Goal: Information Seeking & Learning: Compare options

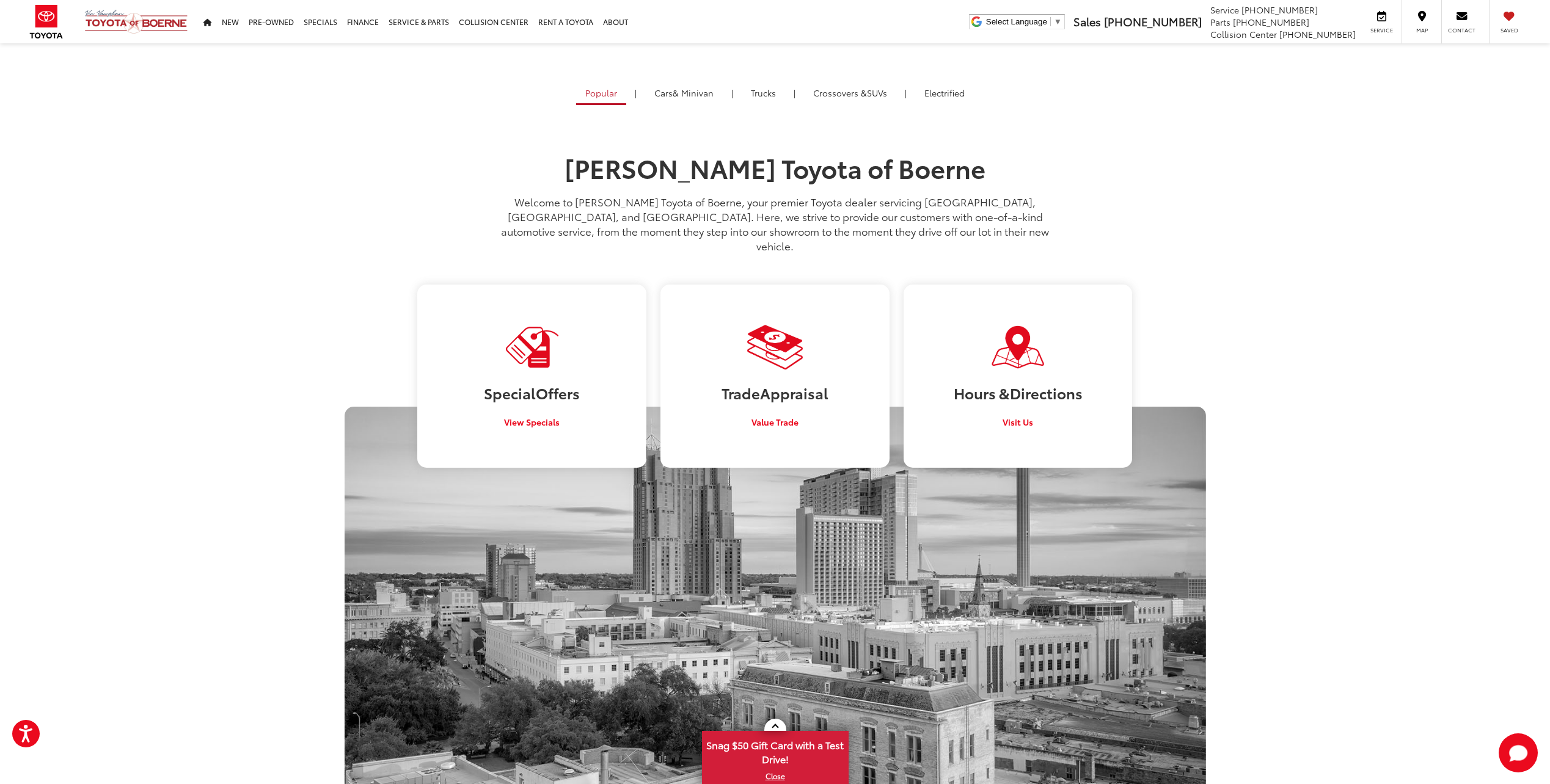
scroll to position [672, 0]
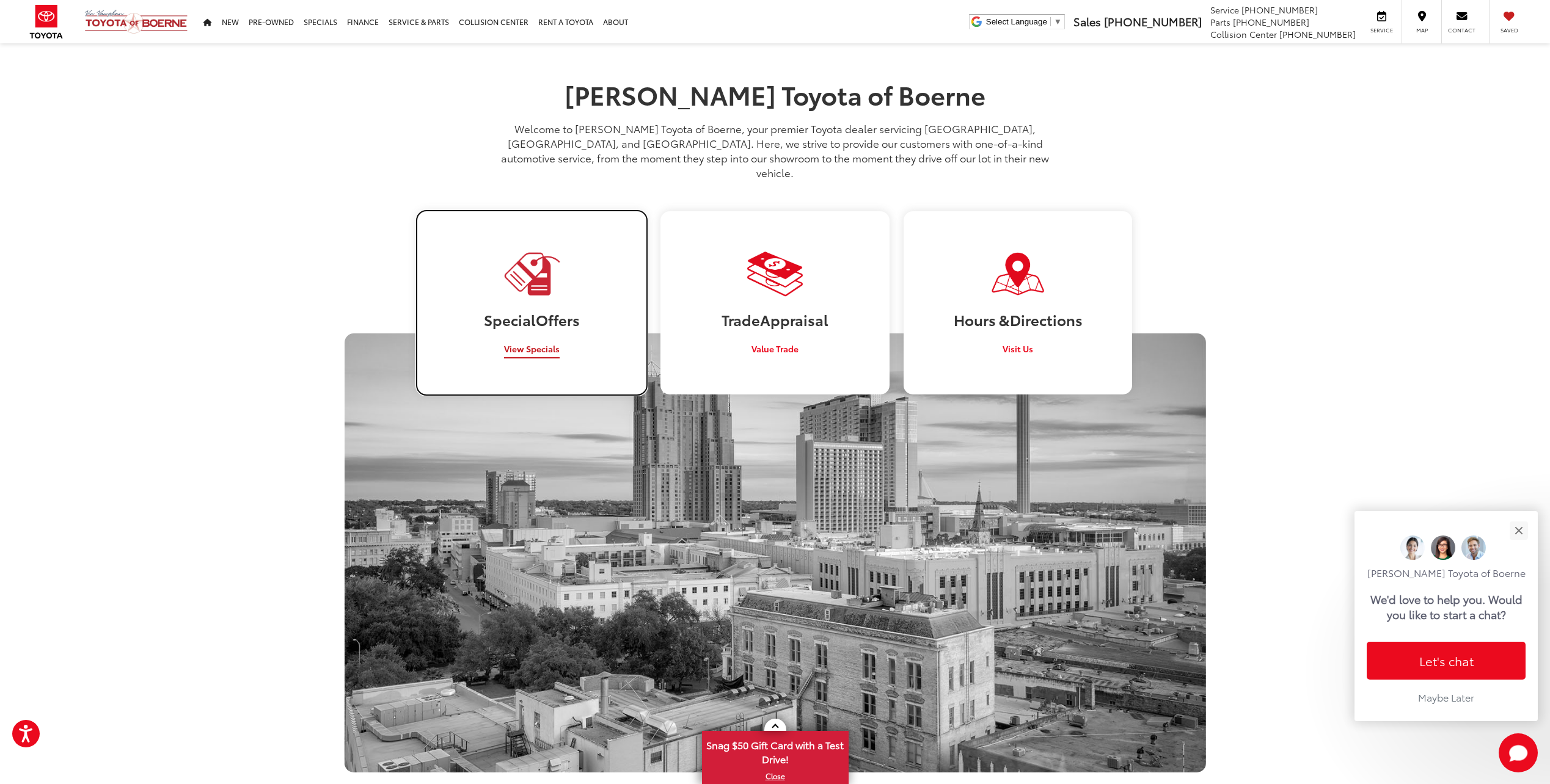
click at [517, 342] on span "View Specials" at bounding box center [531, 348] width 55 height 12
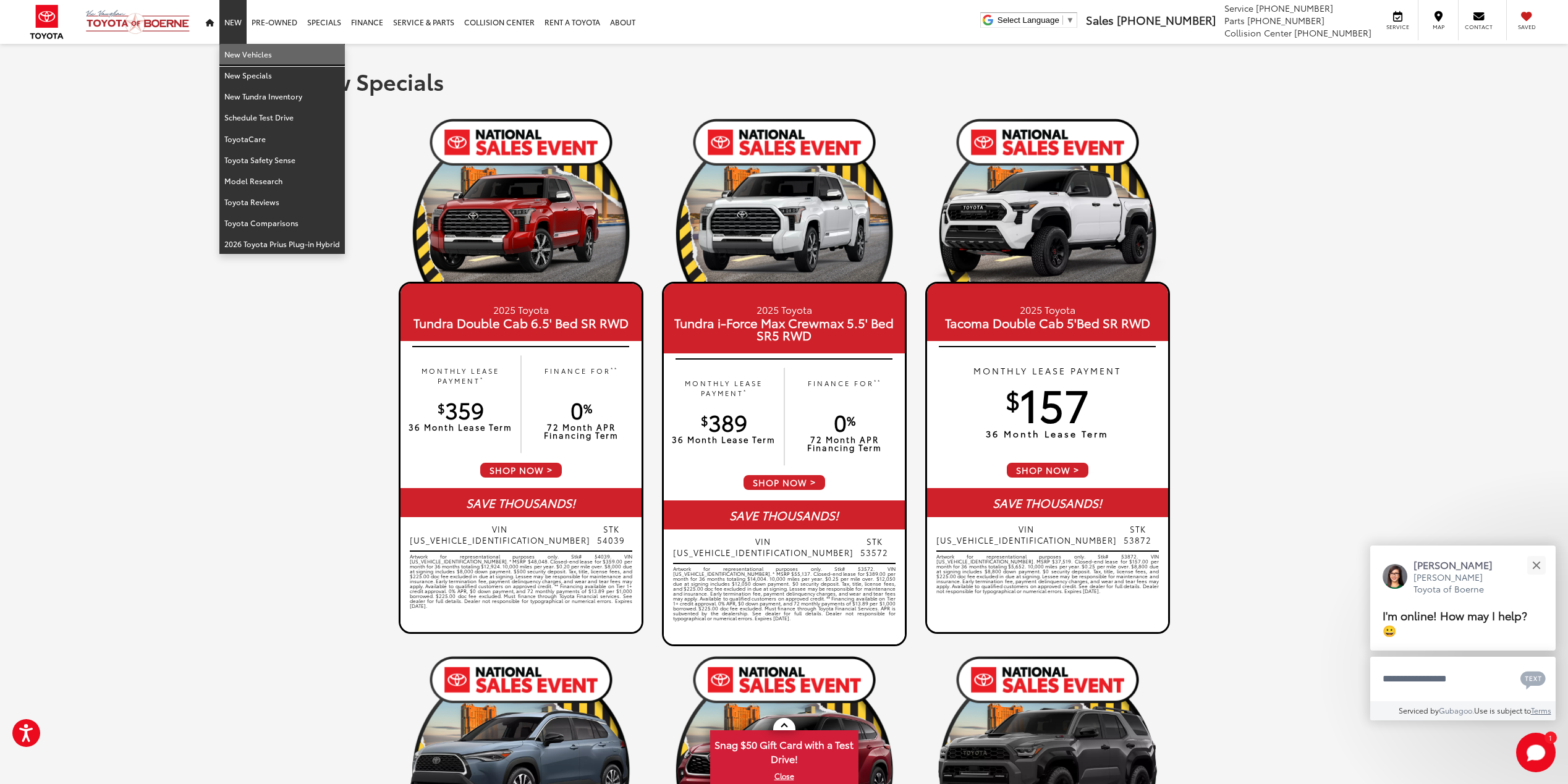
click at [240, 55] on link "New Vehicles" at bounding box center [282, 54] width 125 height 21
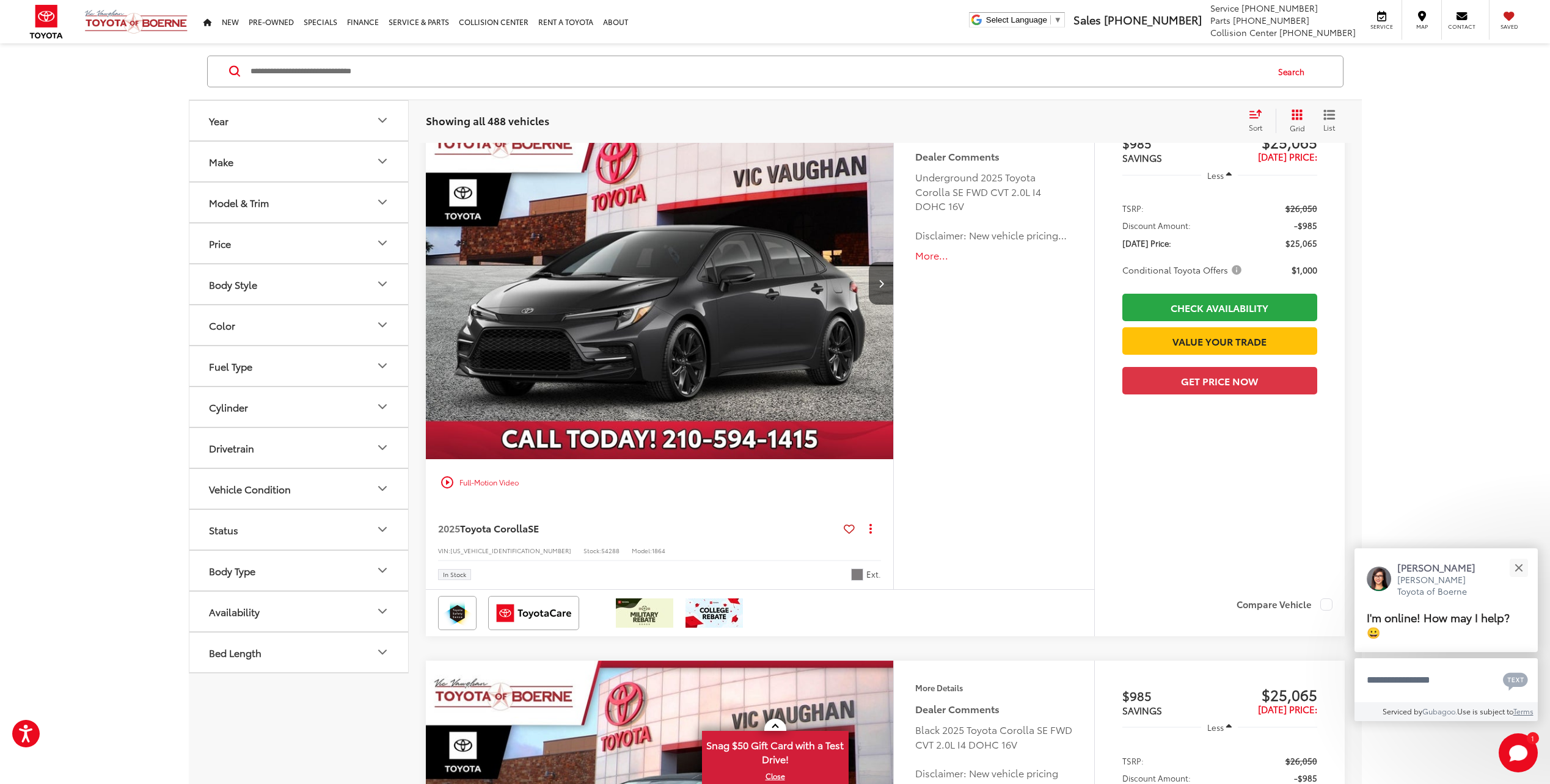
scroll to position [4885, 0]
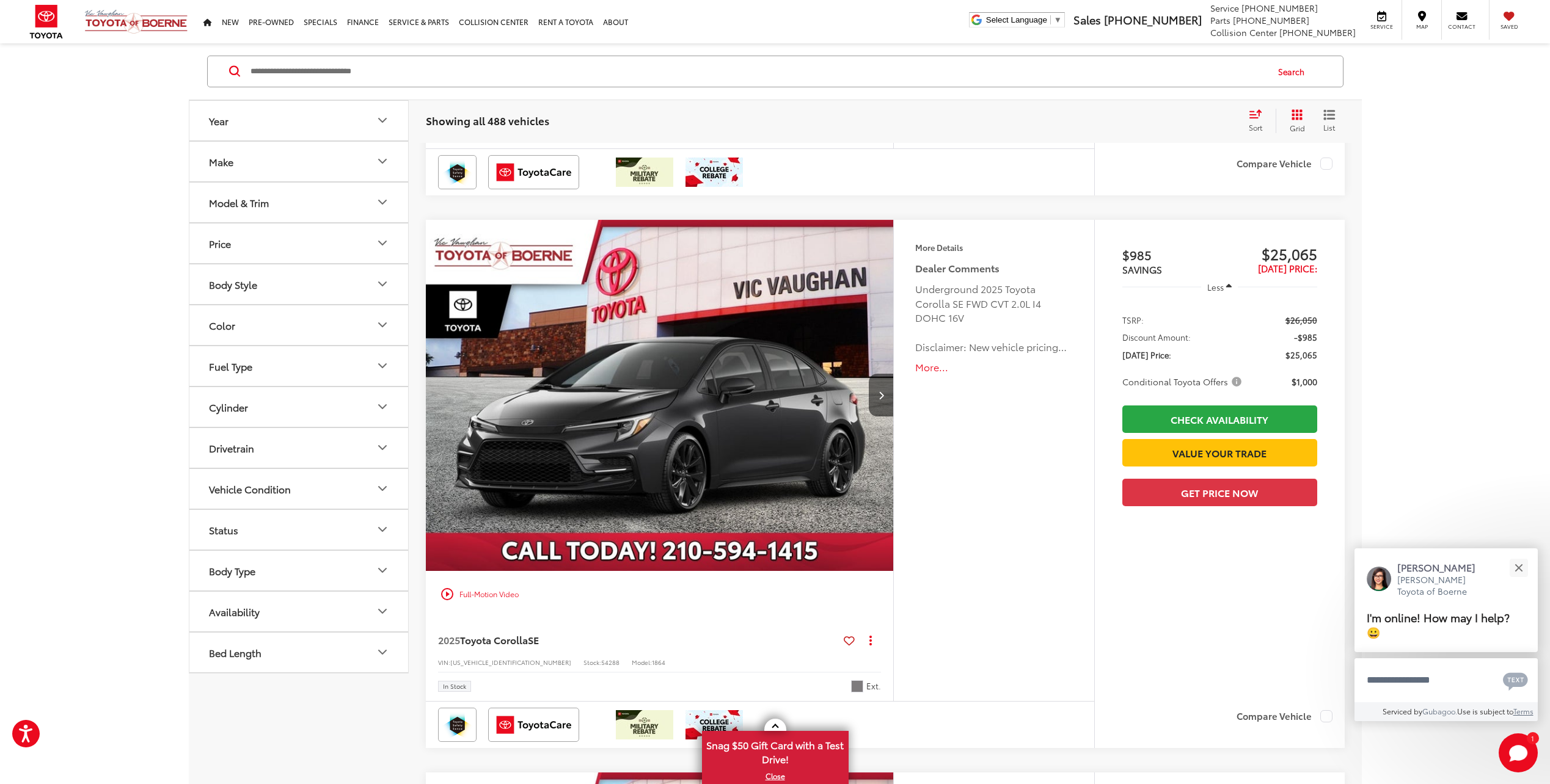
click at [381, 204] on icon "Model & Trim" at bounding box center [383, 203] width 15 height 15
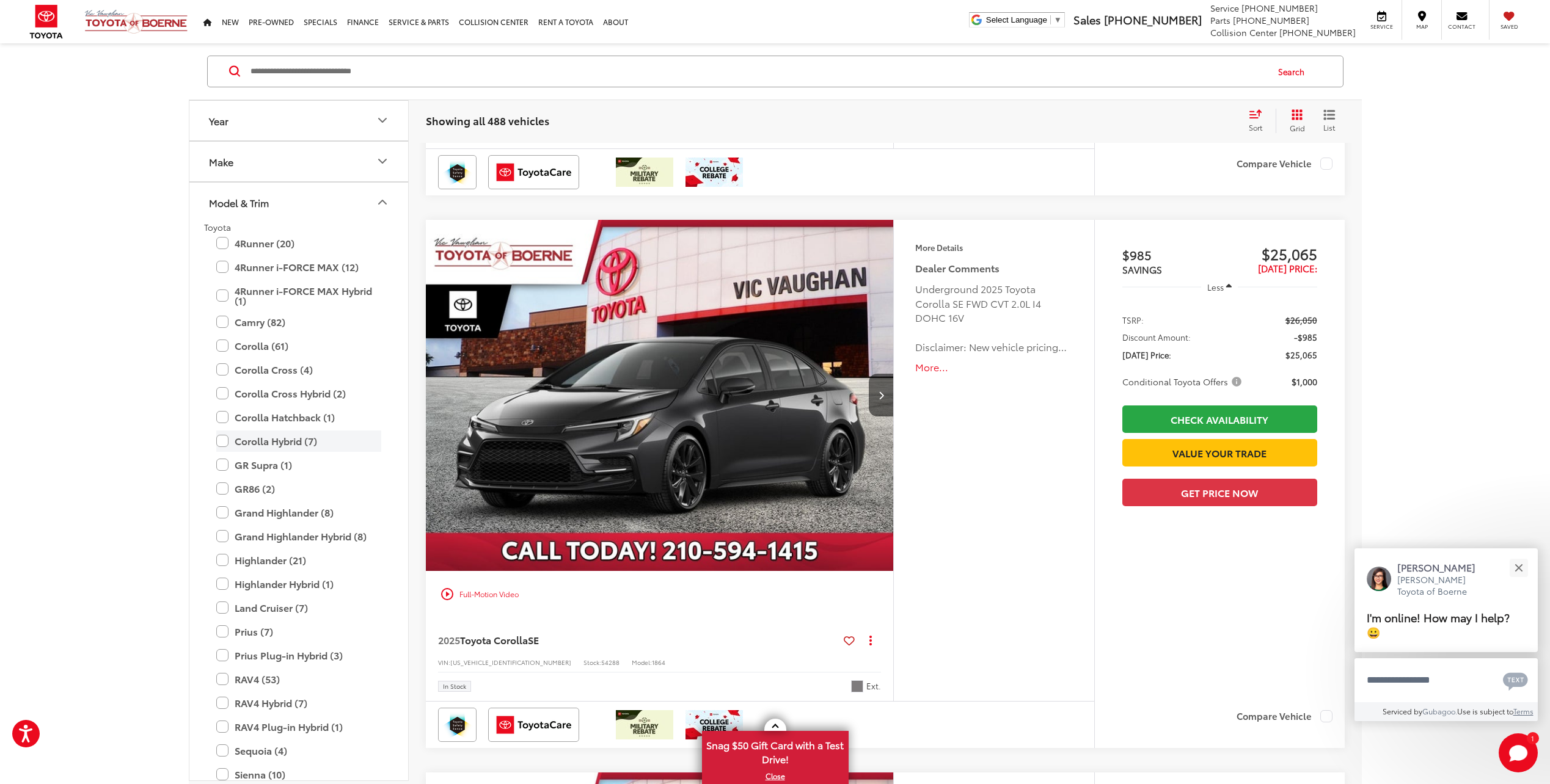
click at [227, 443] on label "Corolla Hybrid (7)" at bounding box center [299, 441] width 165 height 22
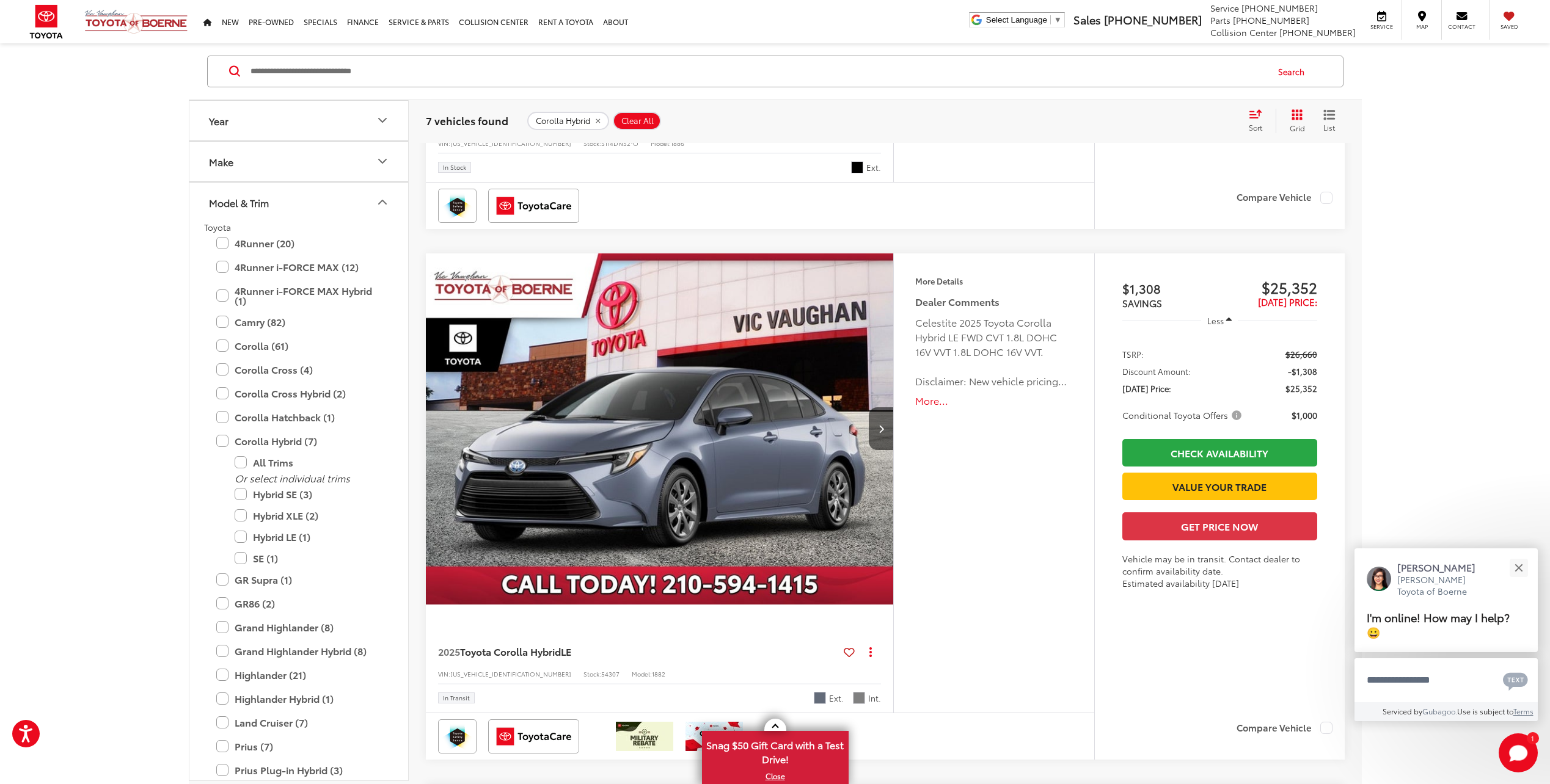
scroll to position [2766, 0]
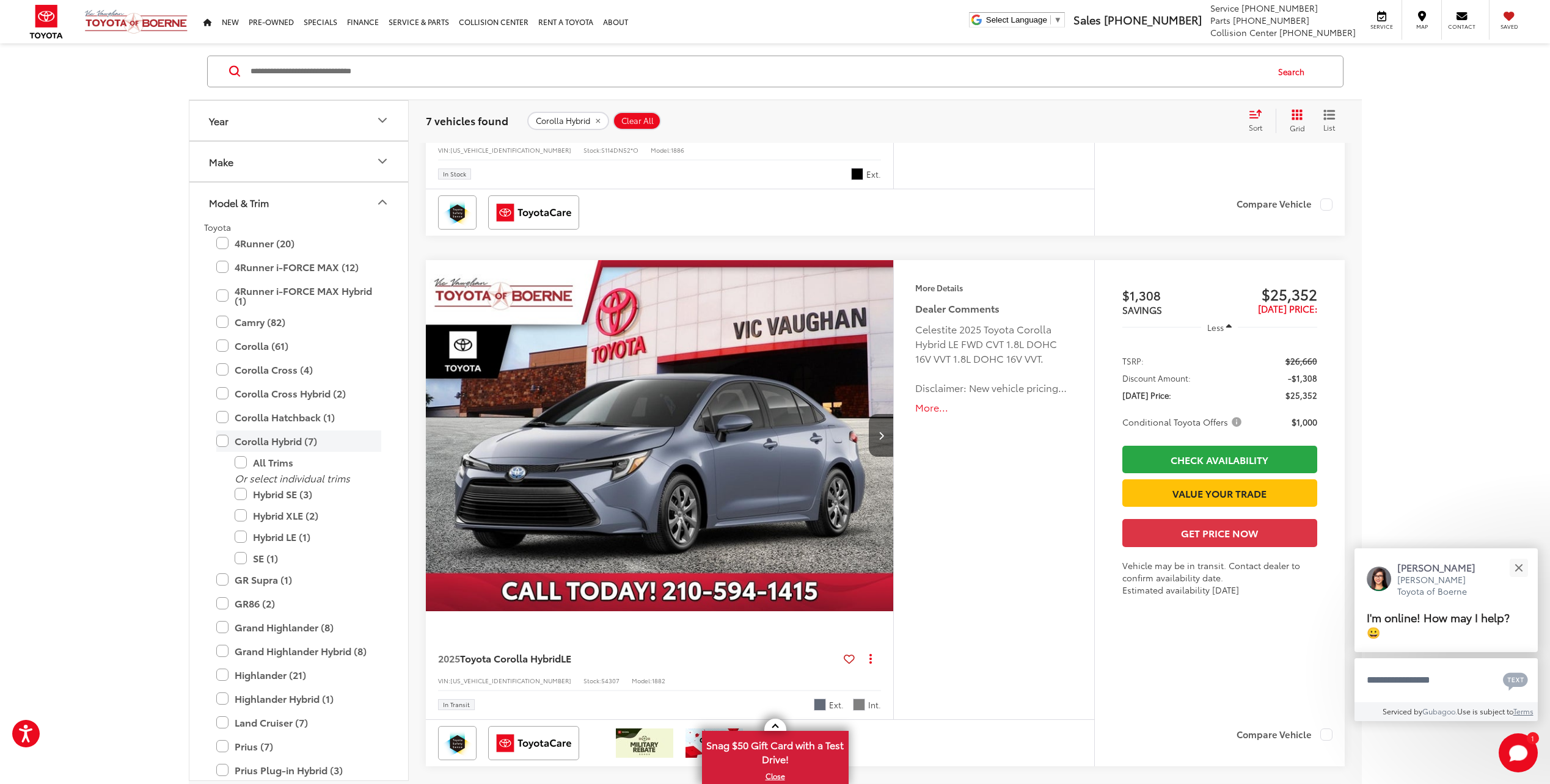
click at [221, 441] on label "Corolla Hybrid (7)" at bounding box center [299, 441] width 165 height 22
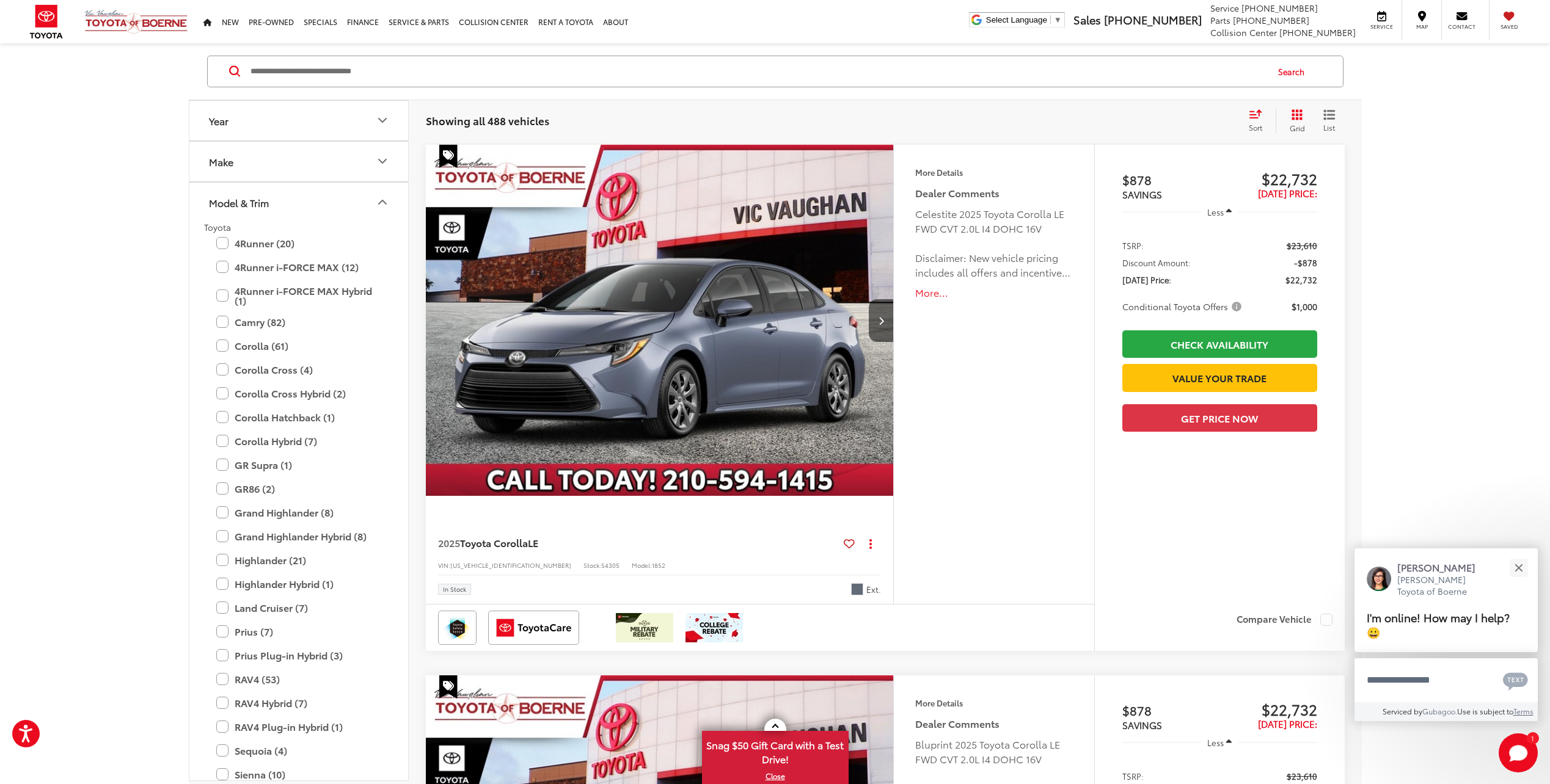
scroll to position [123, 0]
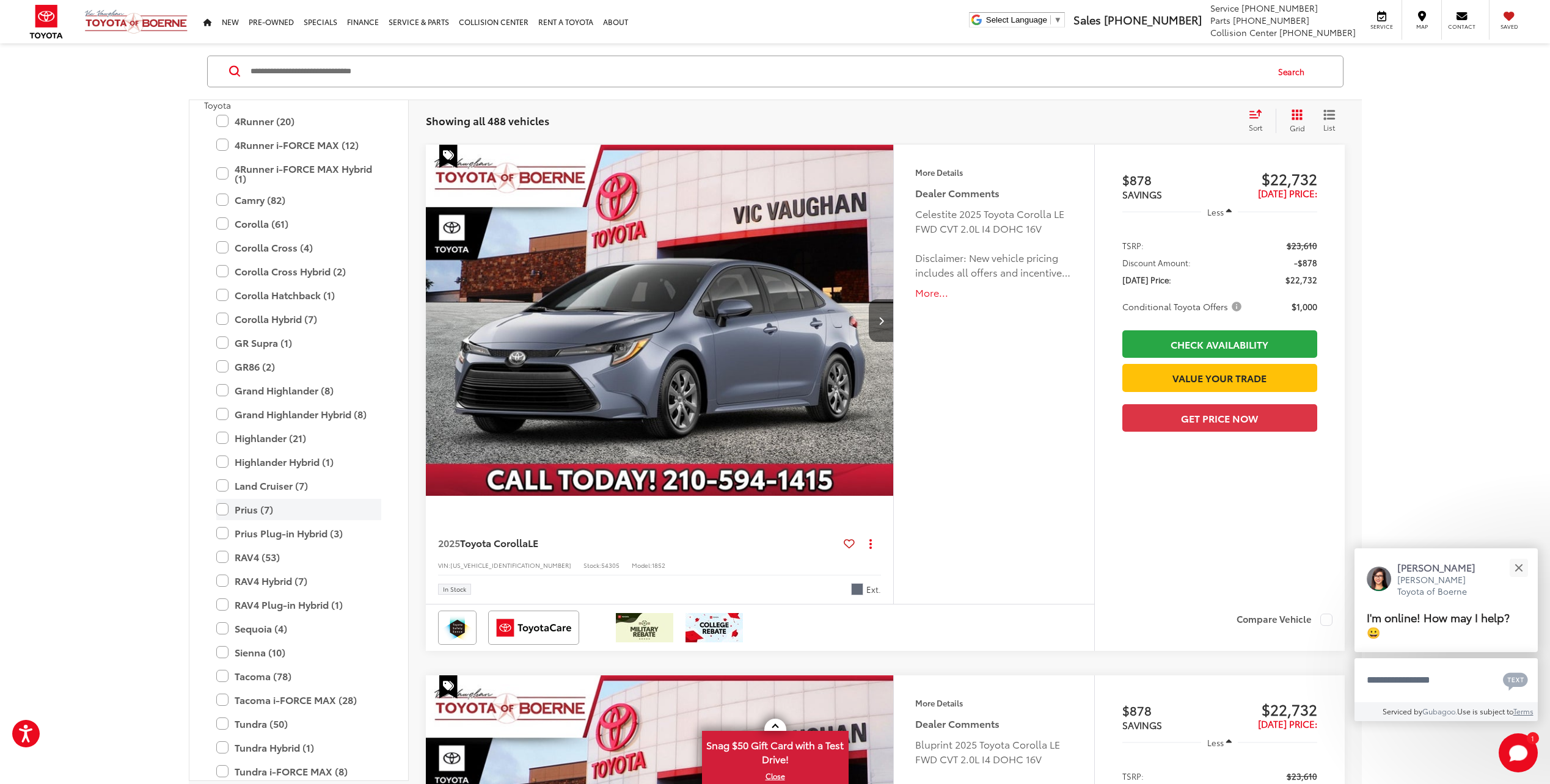
click at [226, 509] on label "Prius (7)" at bounding box center [299, 509] width 165 height 22
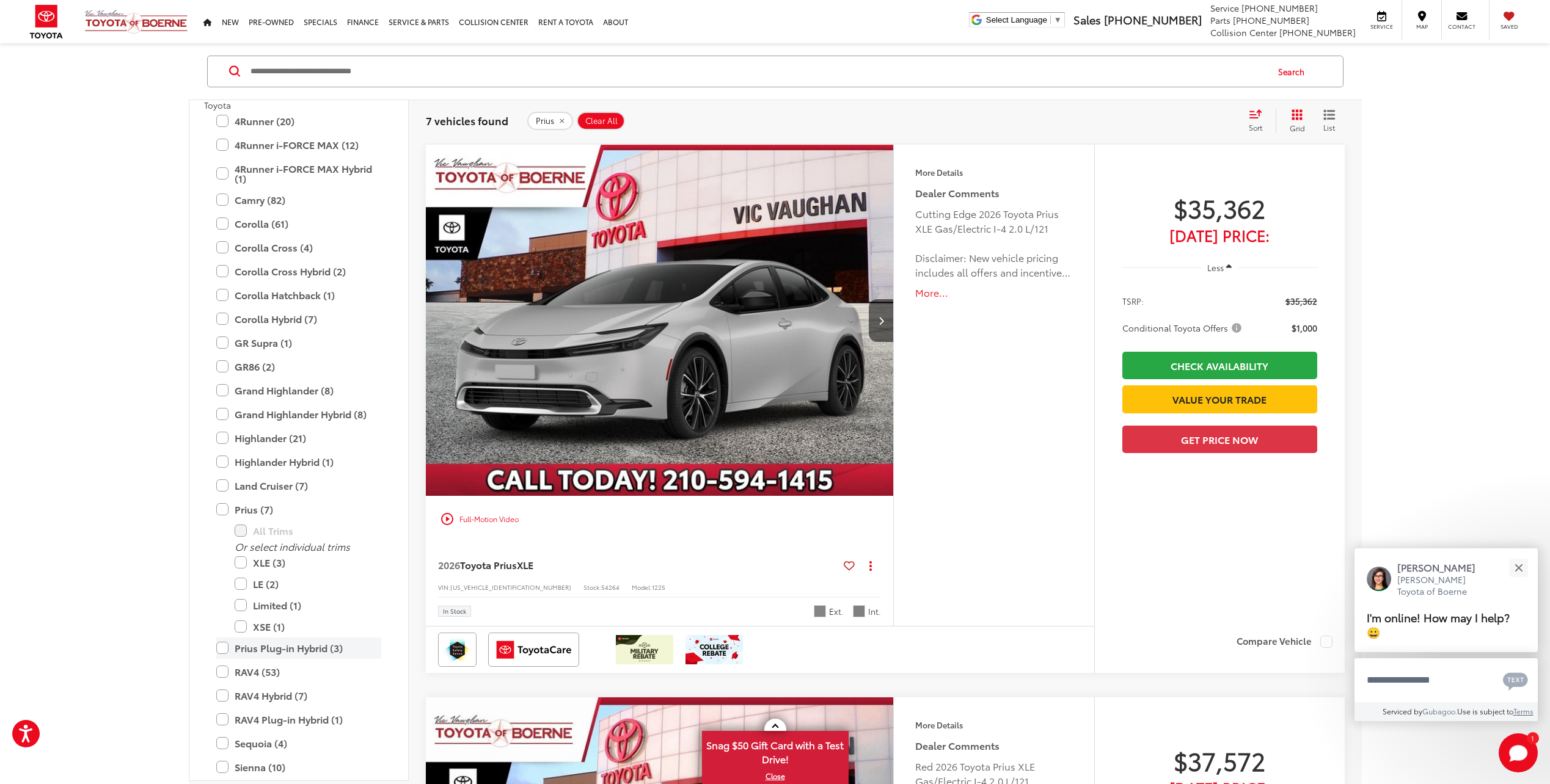
click at [222, 653] on label "Prius Plug-in Hybrid (3)" at bounding box center [299, 647] width 165 height 22
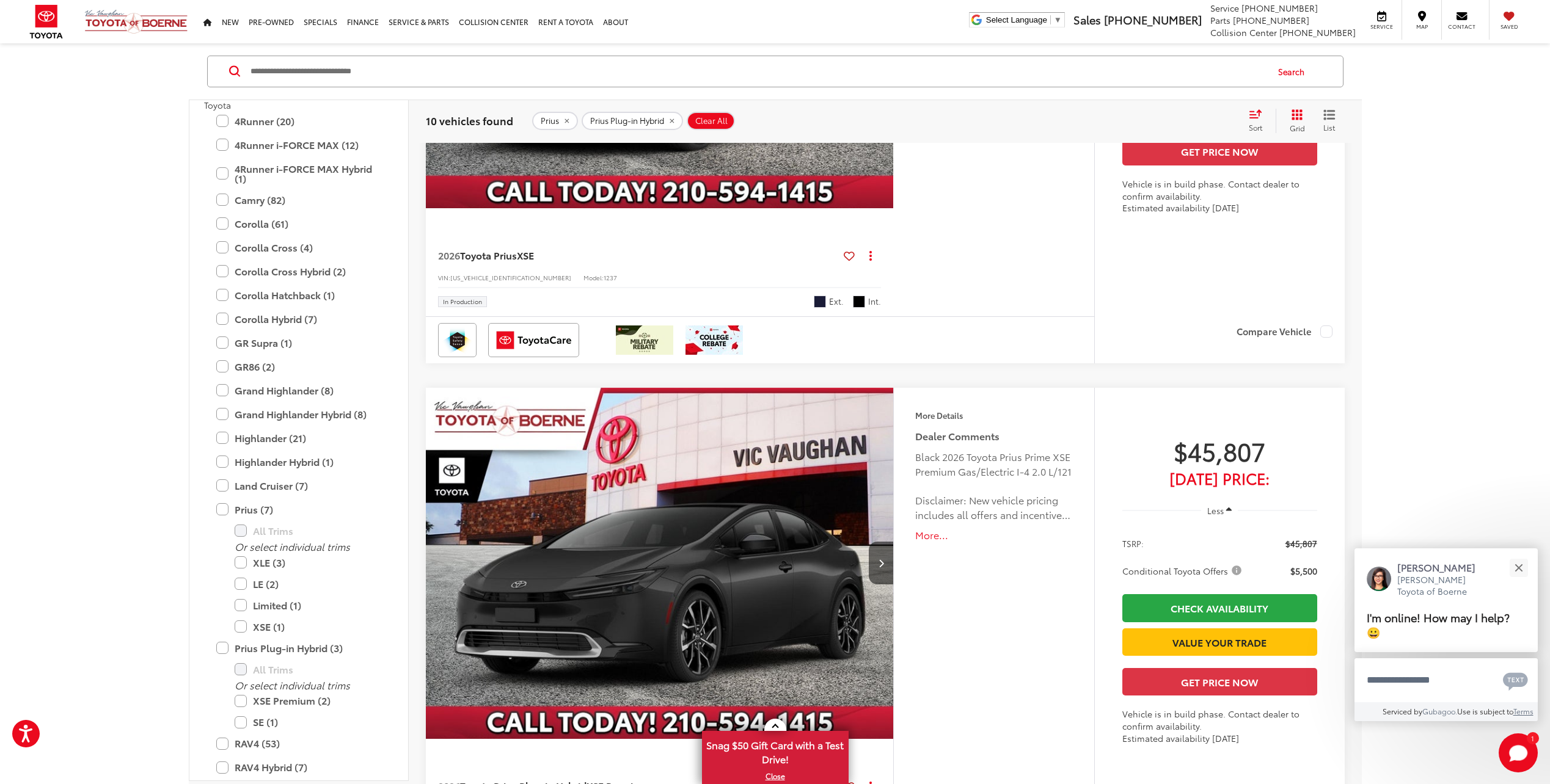
scroll to position [4745, 0]
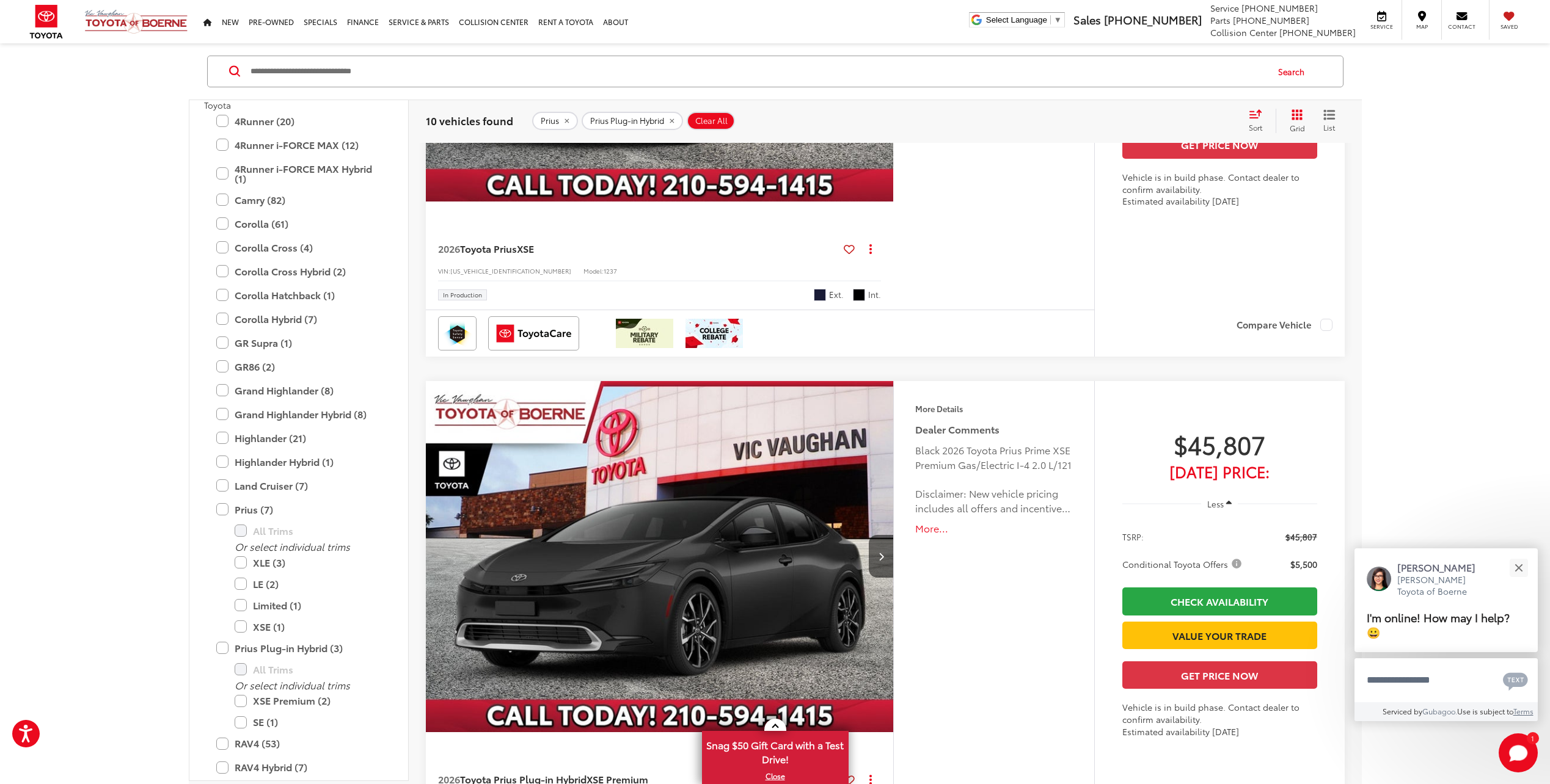
drag, startPoint x: 219, startPoint y: 509, endPoint x: 191, endPoint y: 514, distance: 28.4
click at [219, 509] on label "Prius (7)" at bounding box center [299, 509] width 165 height 22
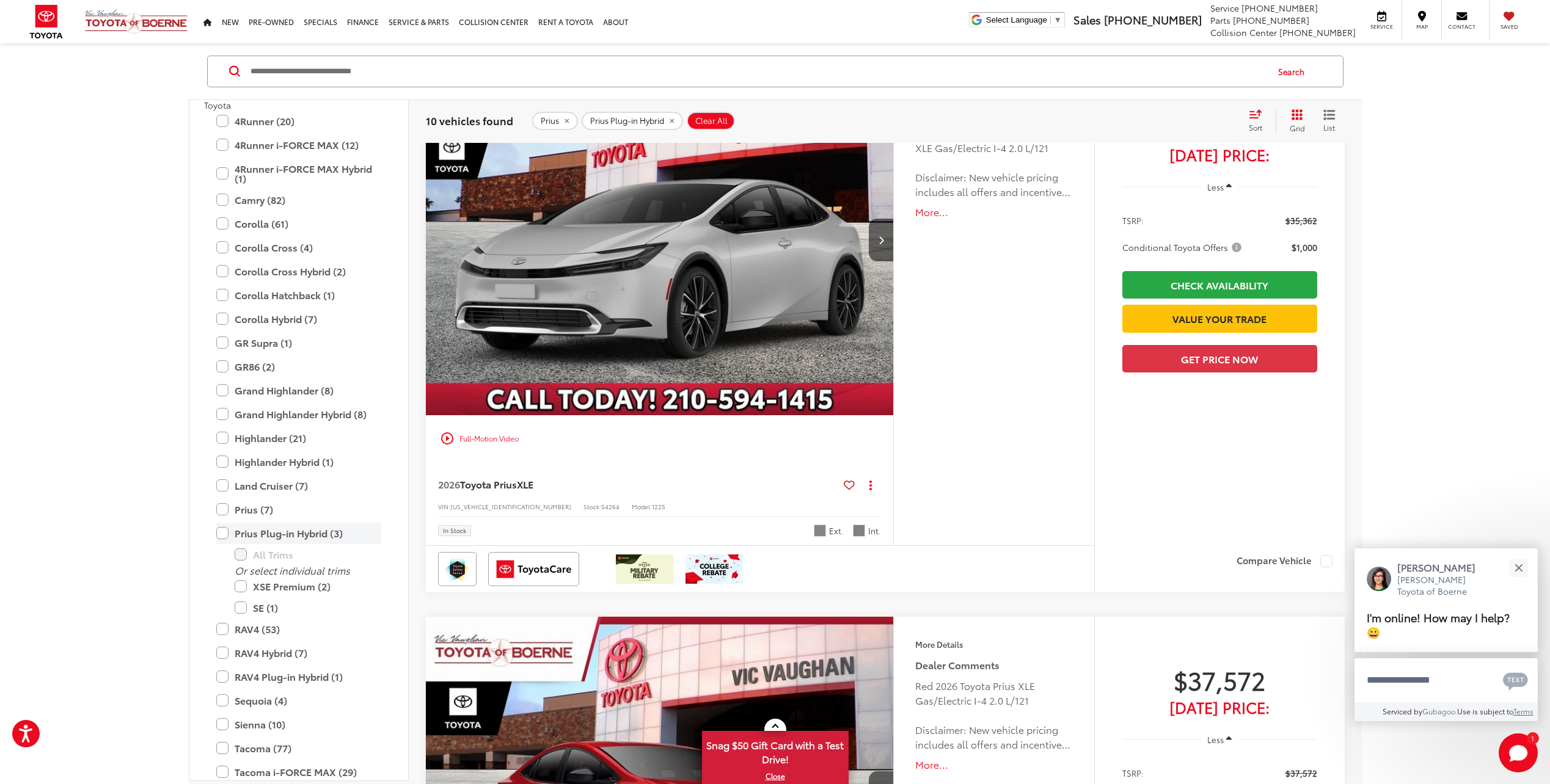
scroll to position [140, 0]
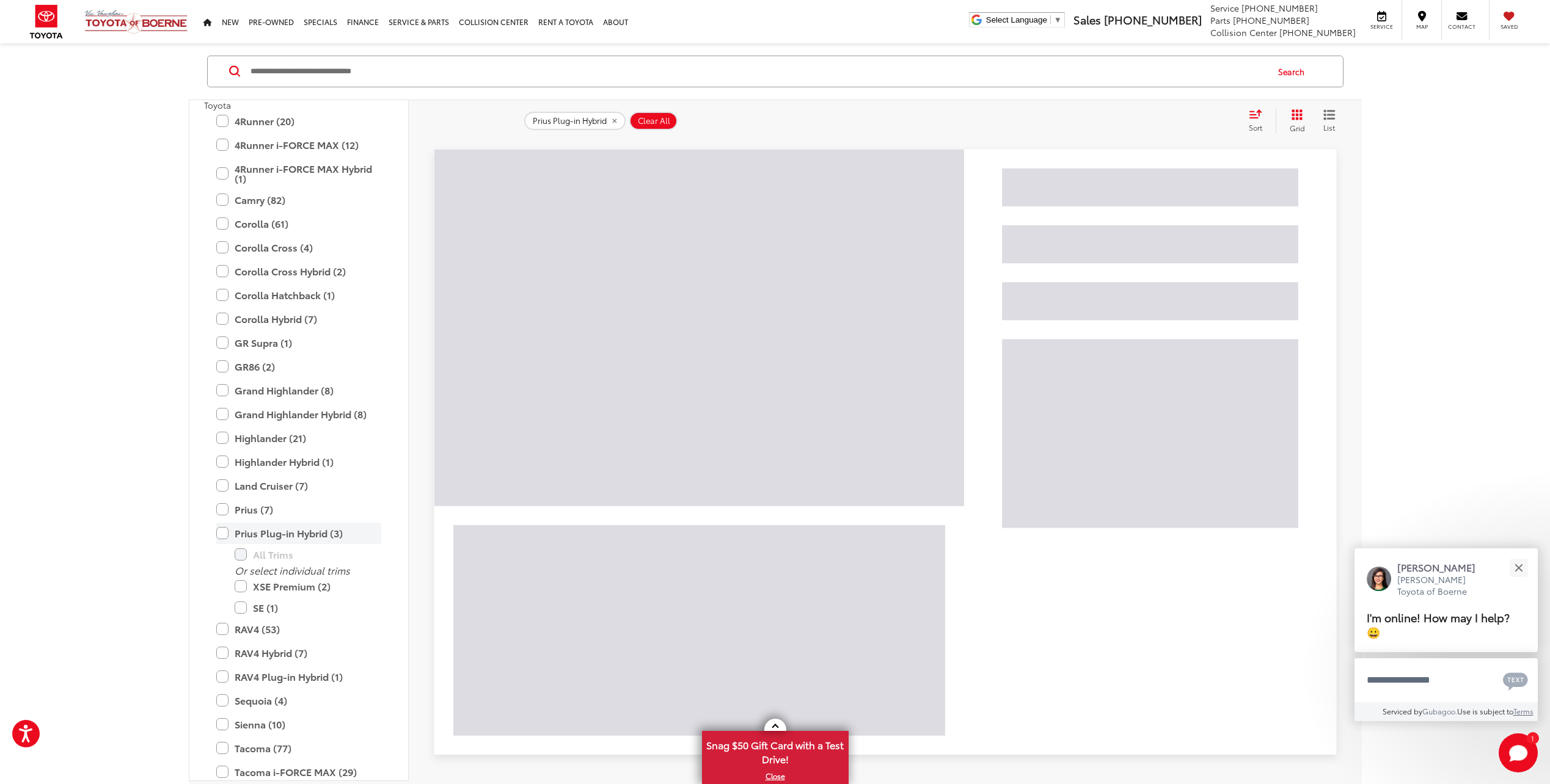
click at [225, 533] on label "Prius Plug-in Hybrid (3)" at bounding box center [299, 533] width 165 height 22
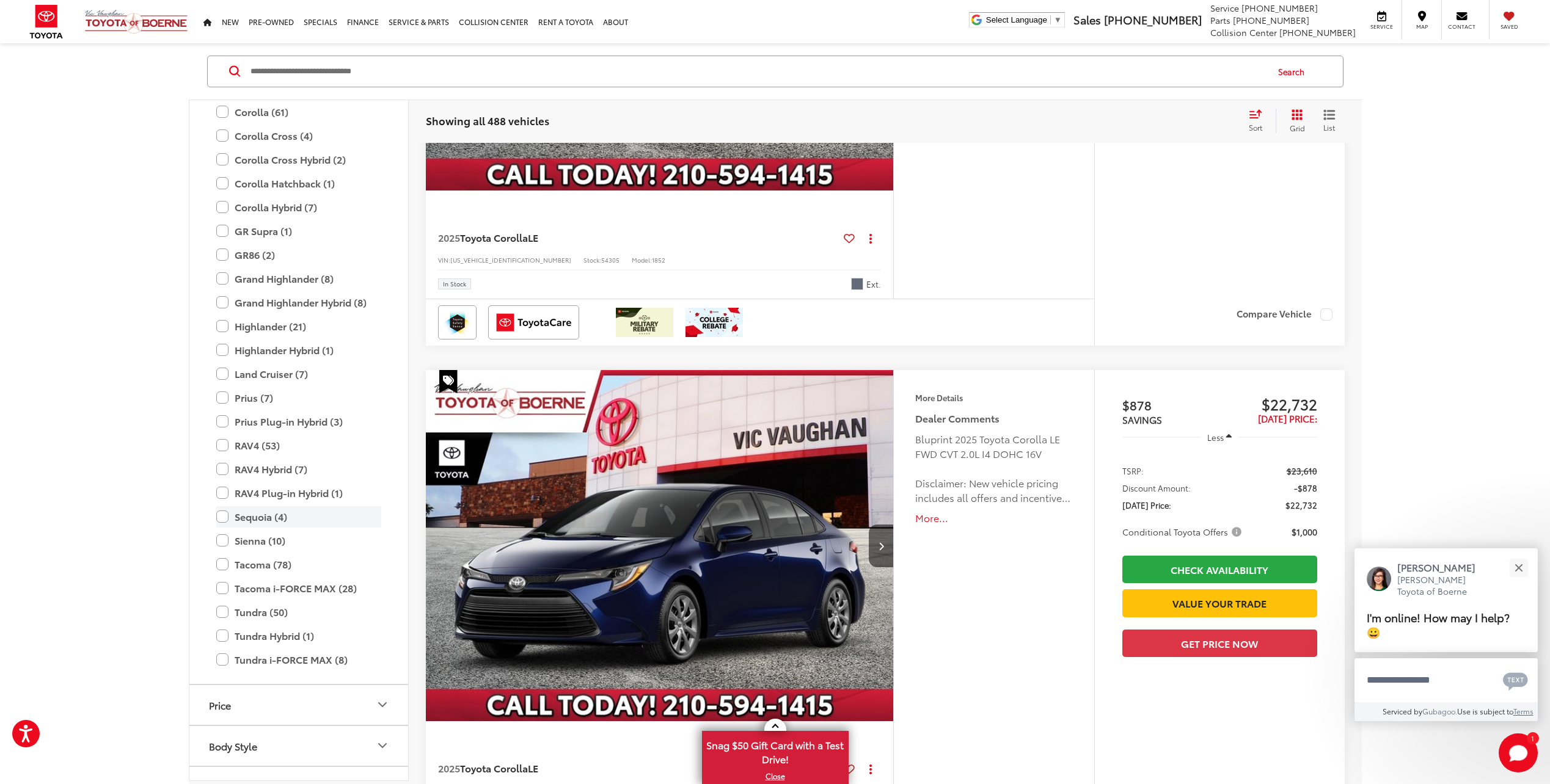
scroll to position [237, 0]
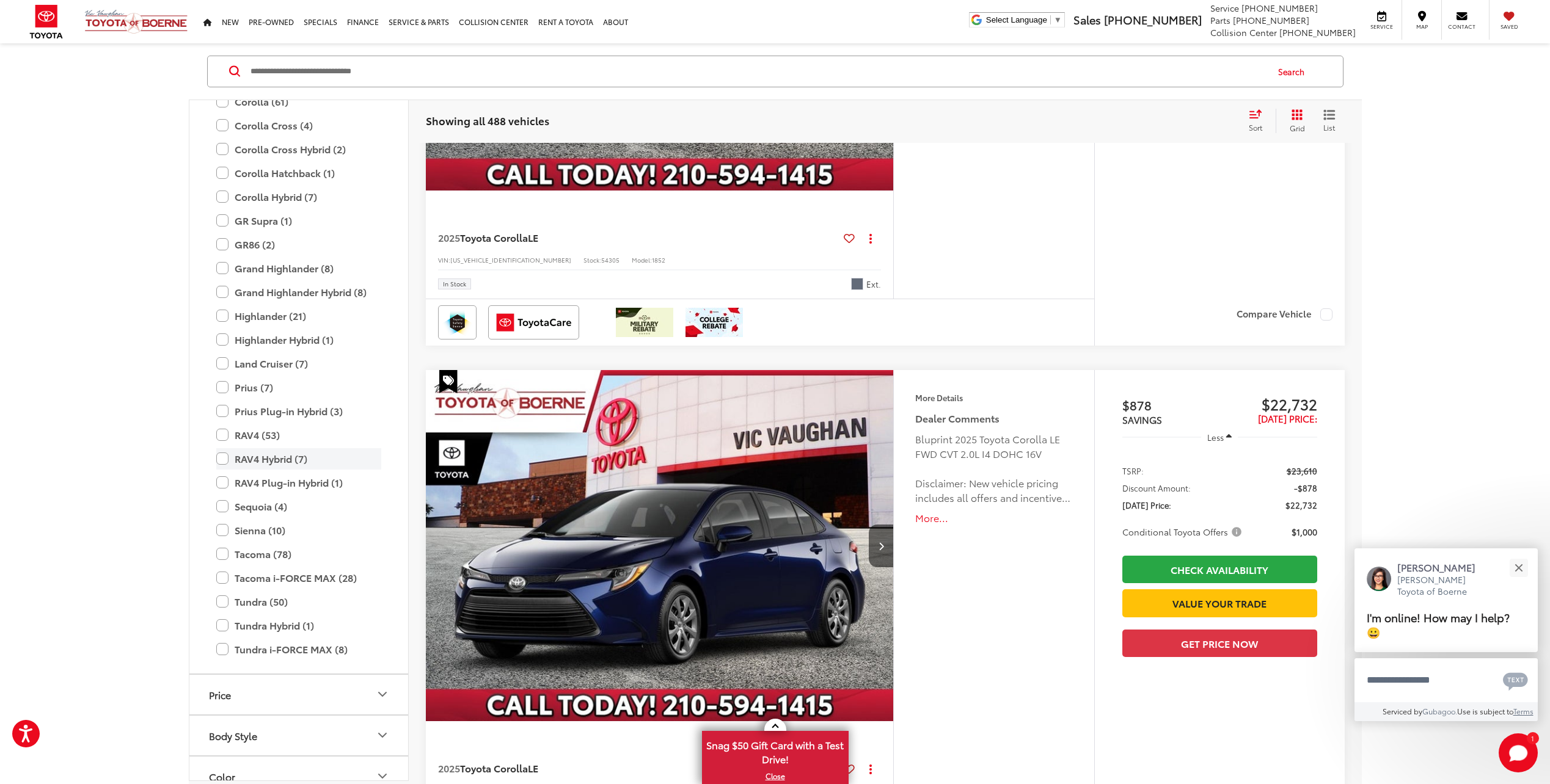
click at [228, 459] on label "RAV4 Hybrid (7)" at bounding box center [299, 458] width 165 height 22
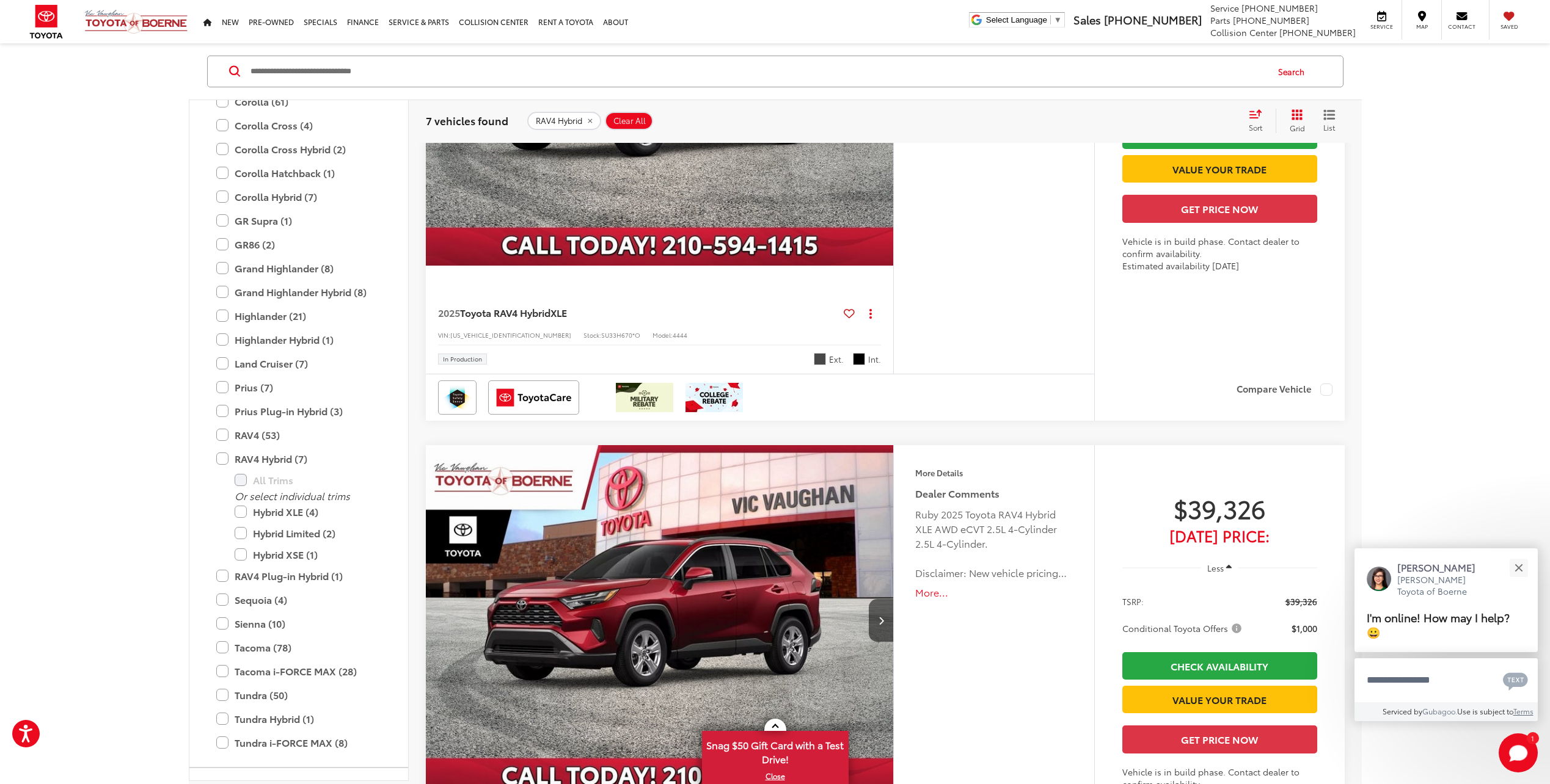
scroll to position [2156, 0]
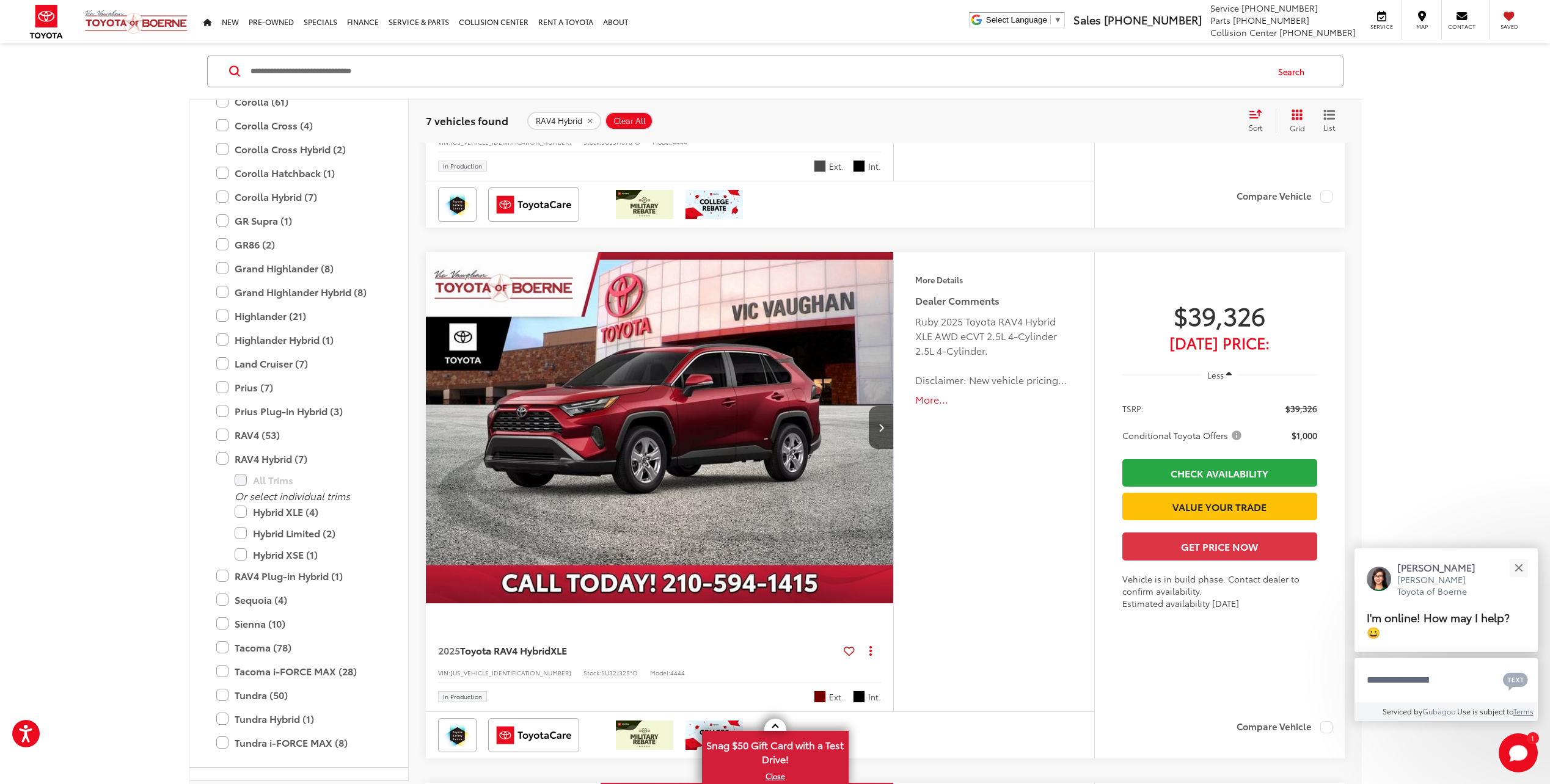
drag, startPoint x: 221, startPoint y: 459, endPoint x: 136, endPoint y: 347, distance: 140.6
click at [221, 459] on label "RAV4 Hybrid (7)" at bounding box center [299, 458] width 165 height 22
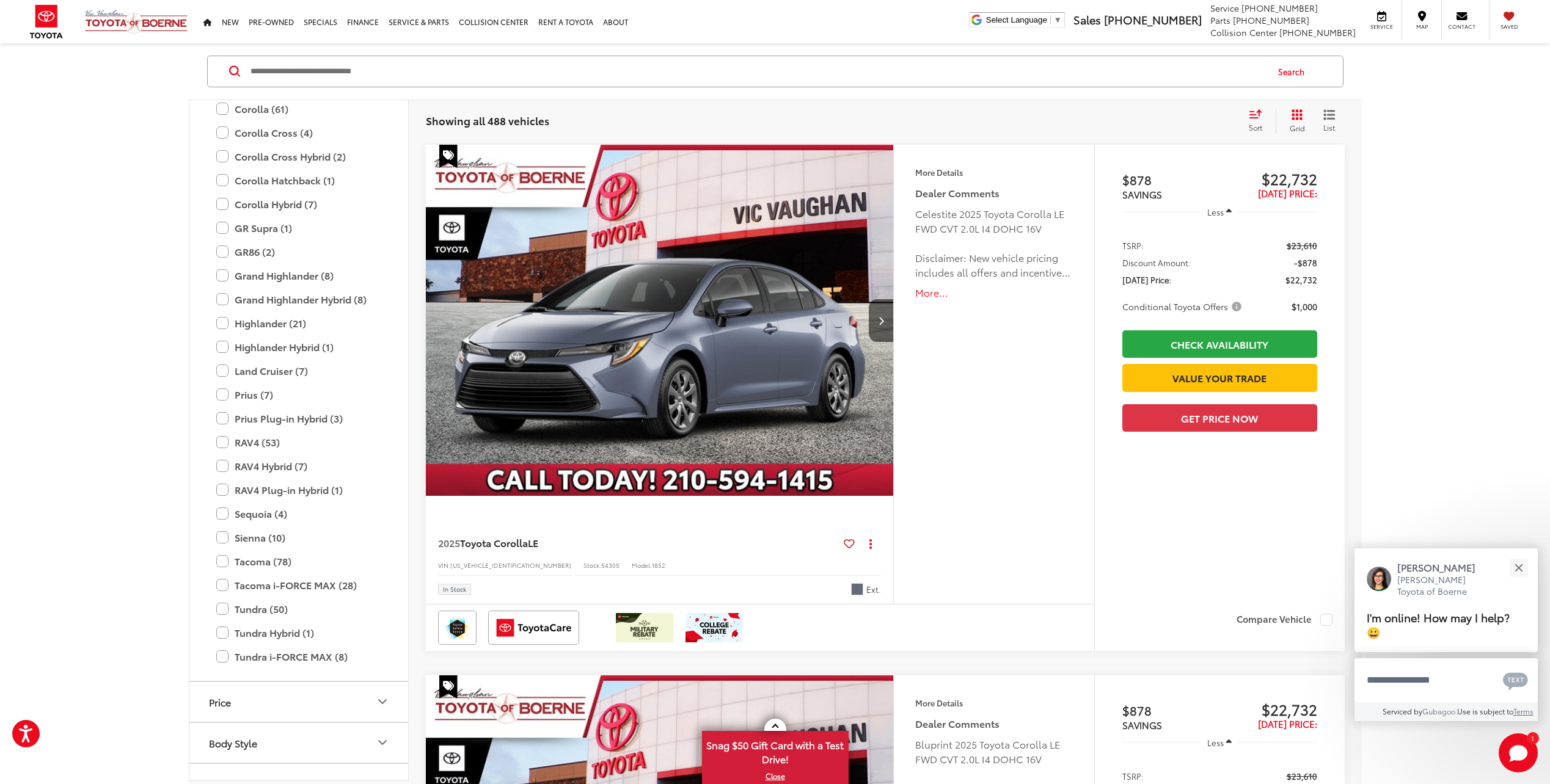
scroll to position [115, 0]
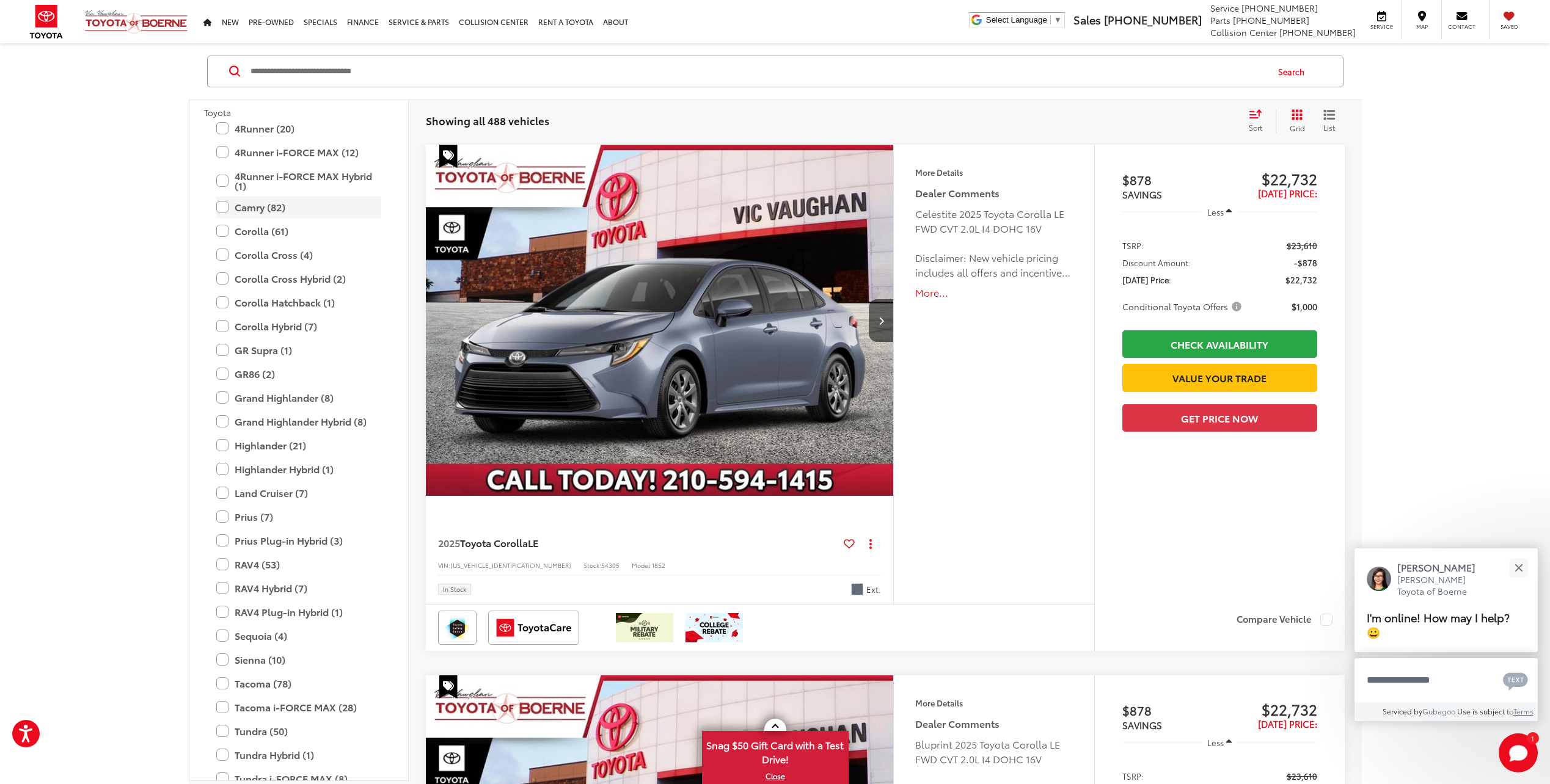
click at [224, 211] on label "Camry (82)" at bounding box center [299, 207] width 165 height 22
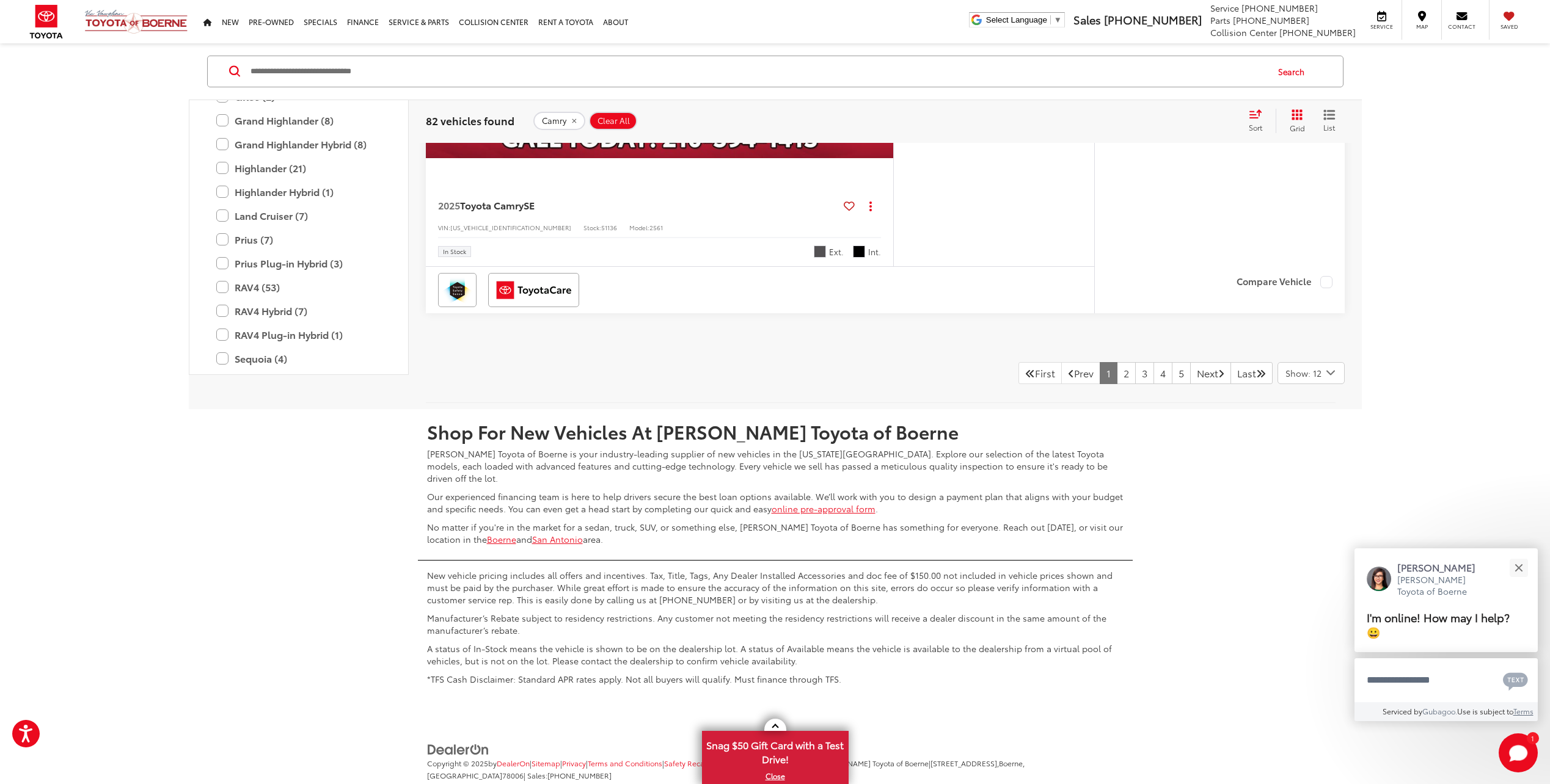
scroll to position [6371, 0]
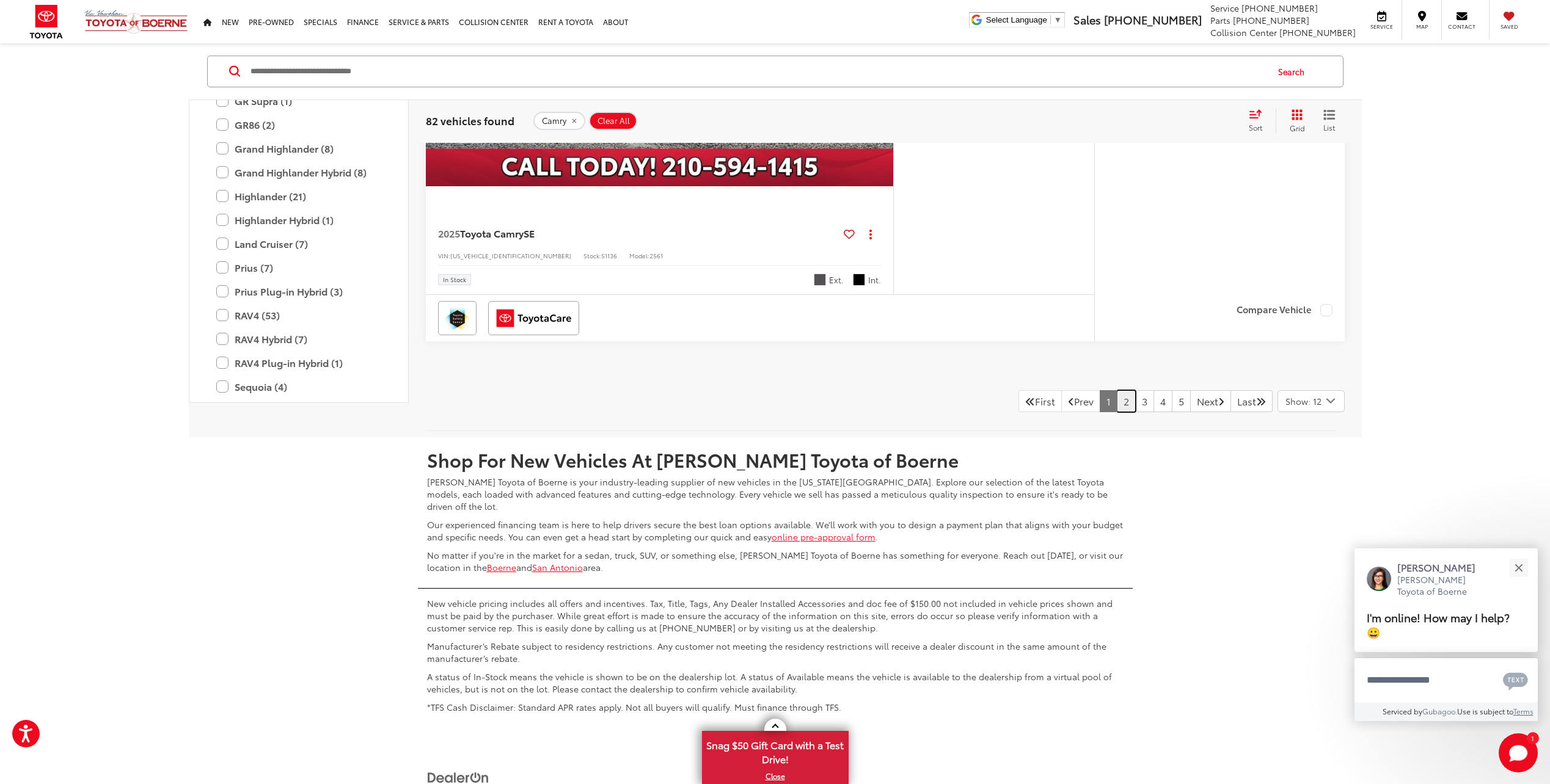
click at [1117, 407] on link "2" at bounding box center [1126, 400] width 19 height 22
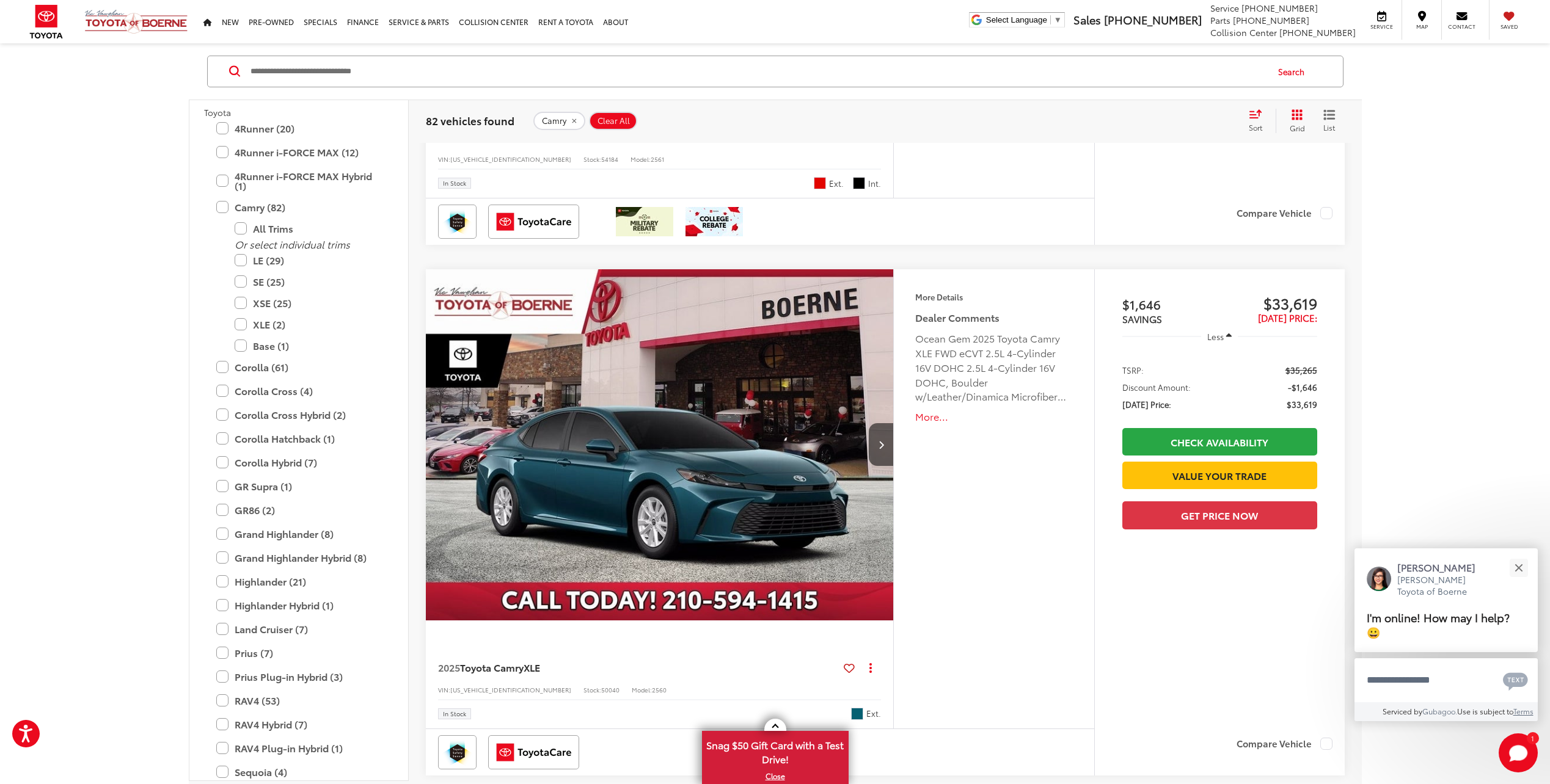
scroll to position [3316, 0]
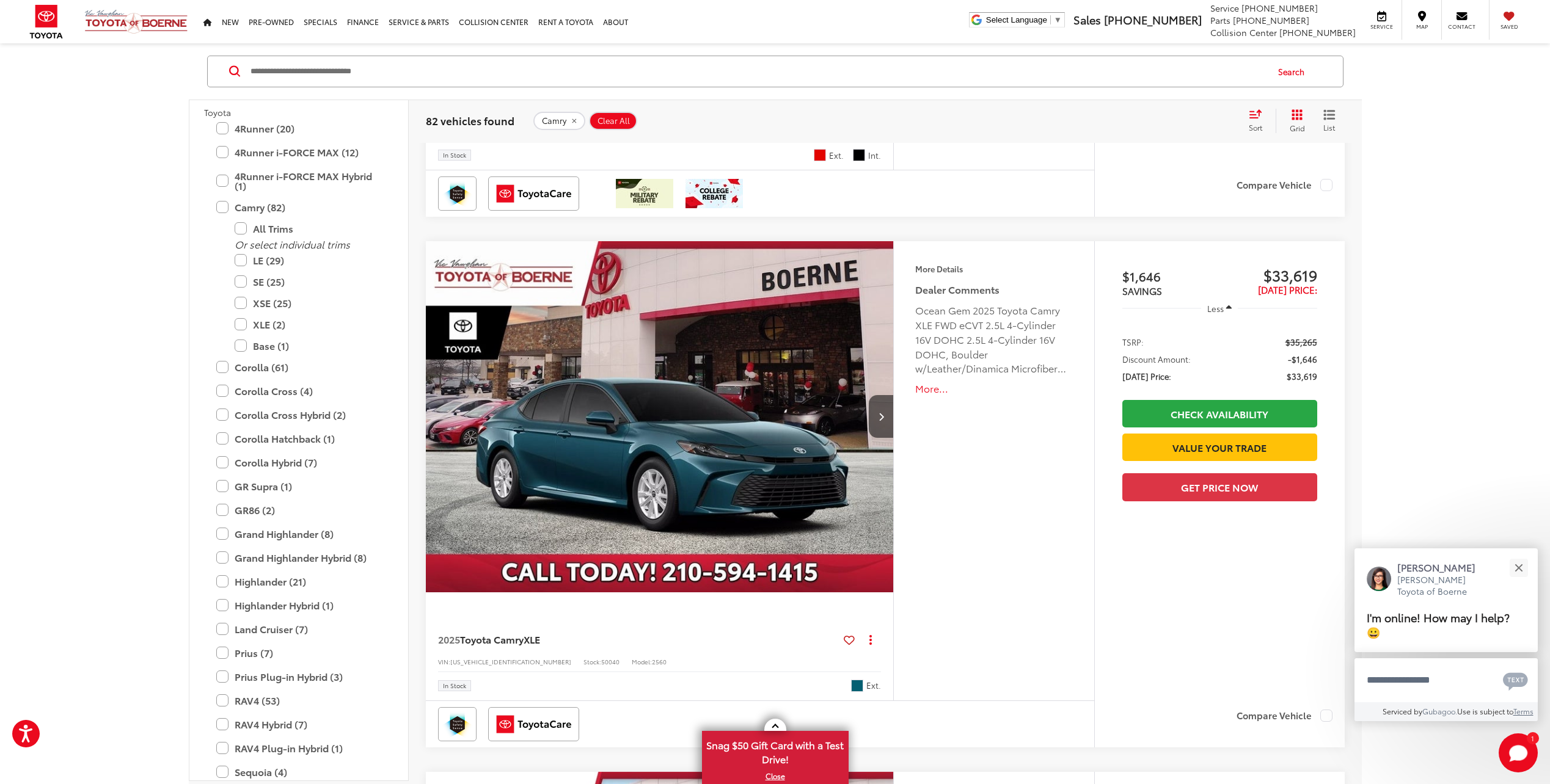
click at [779, 432] on img "2025 Toyota Camry XLE 0" at bounding box center [660, 417] width 470 height 353
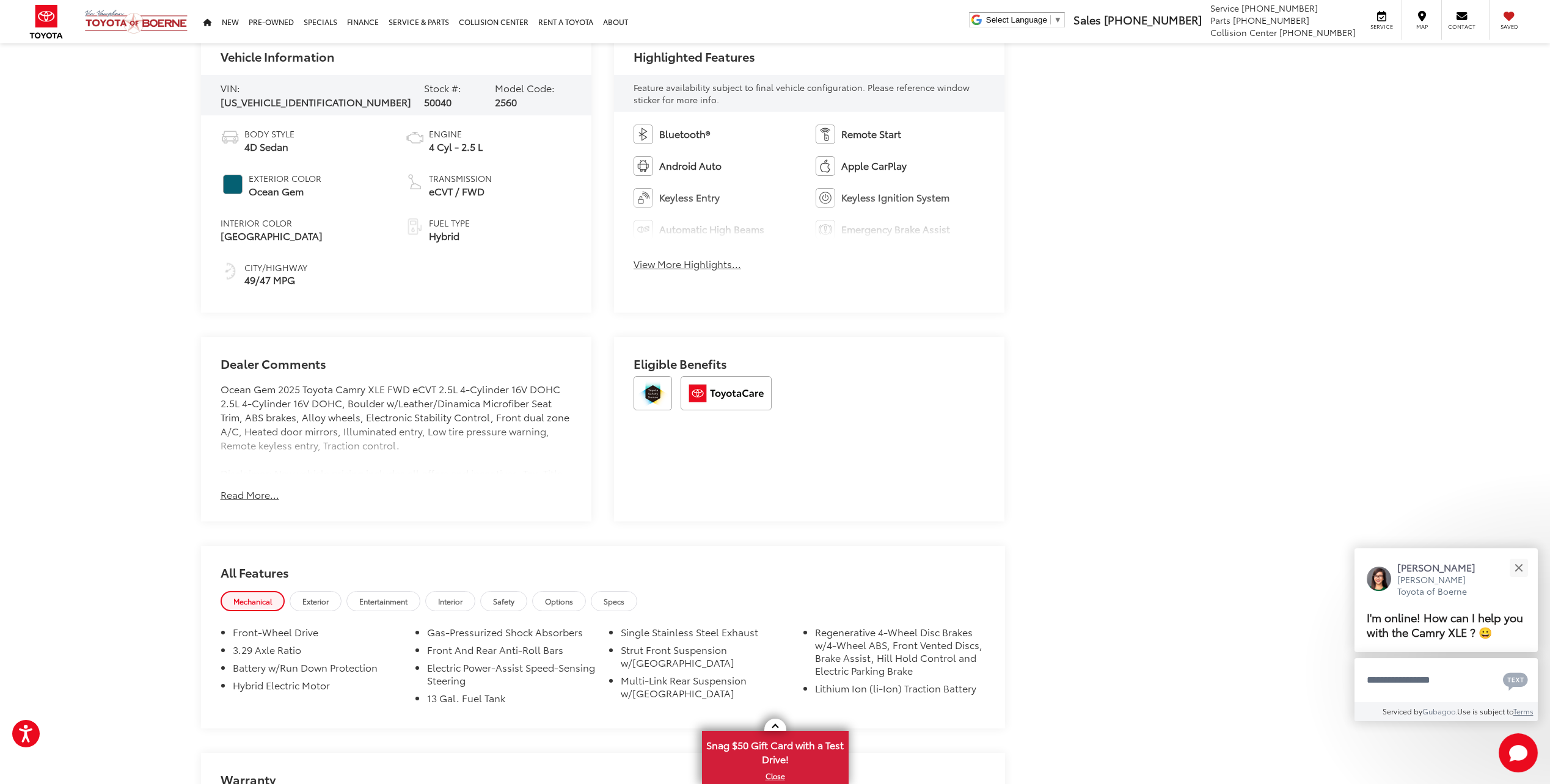
scroll to position [611, 0]
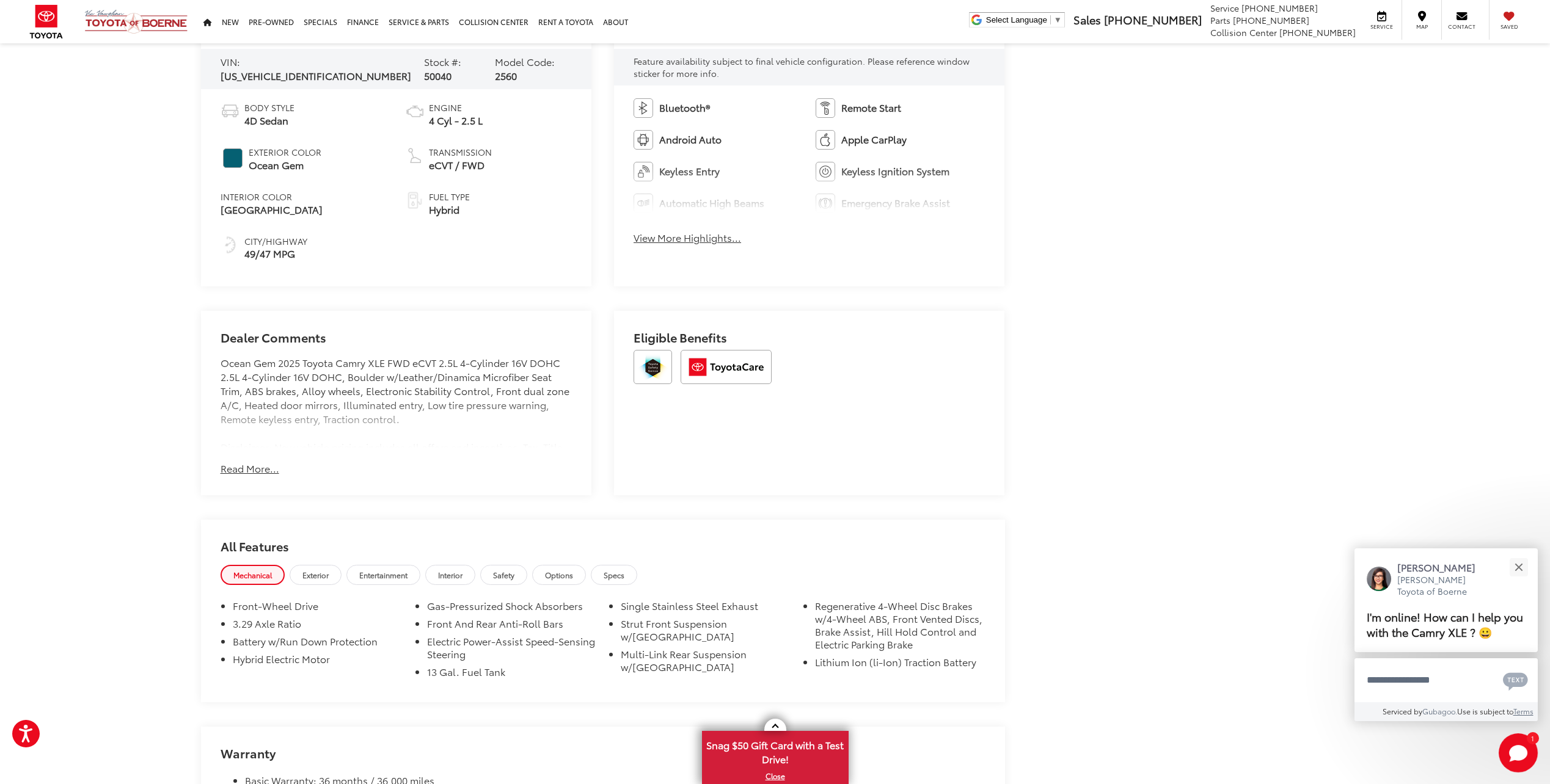
click at [255, 465] on button "Read More..." at bounding box center [250, 468] width 59 height 14
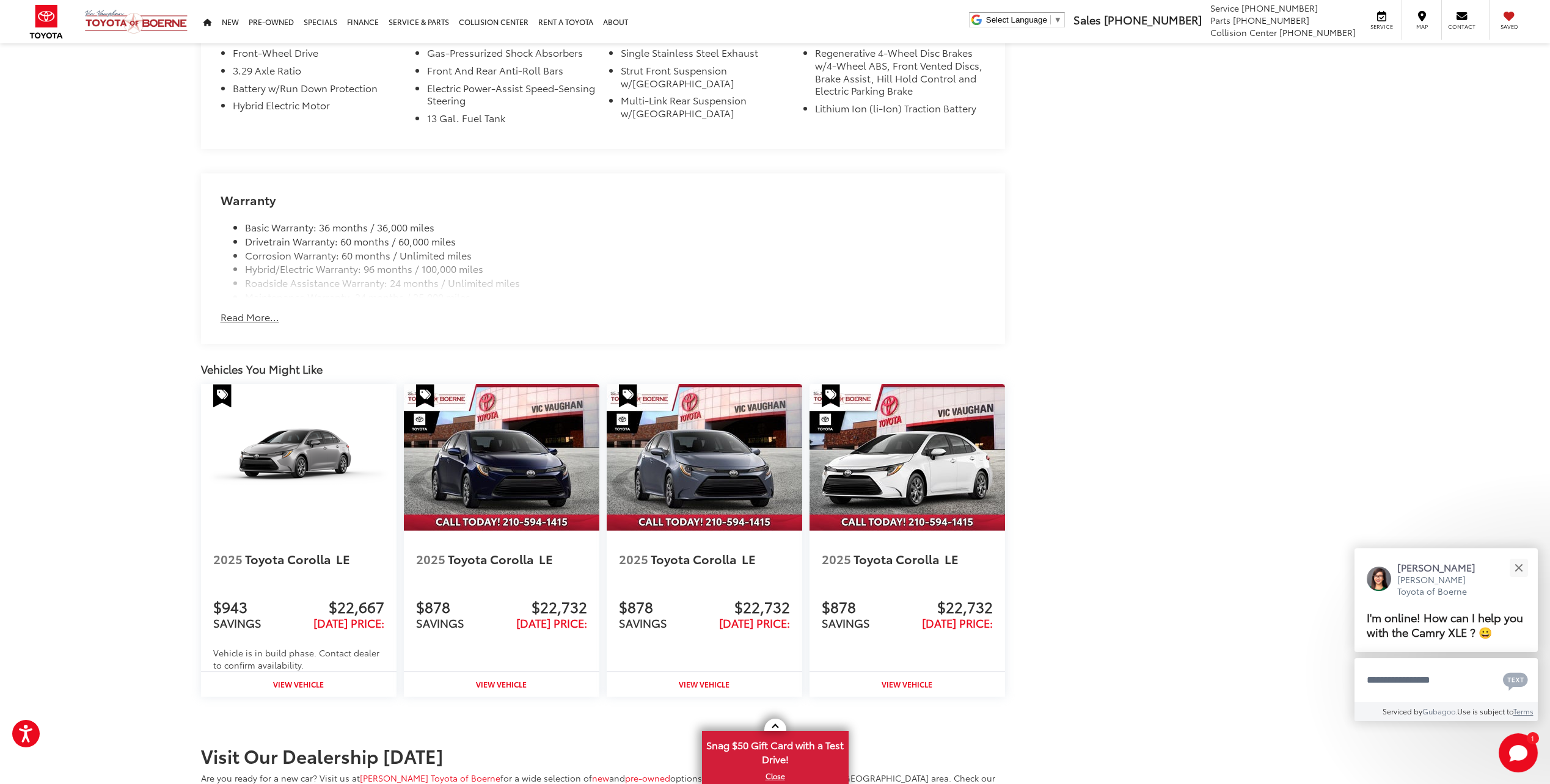
scroll to position [1282, 0]
click at [255, 335] on div "Warranty Basic Warranty: 36 months / 36,000 miles Drivetrain Warranty: 60 month…" at bounding box center [603, 258] width 804 height 170
click at [254, 324] on button "Read More..." at bounding box center [250, 316] width 59 height 14
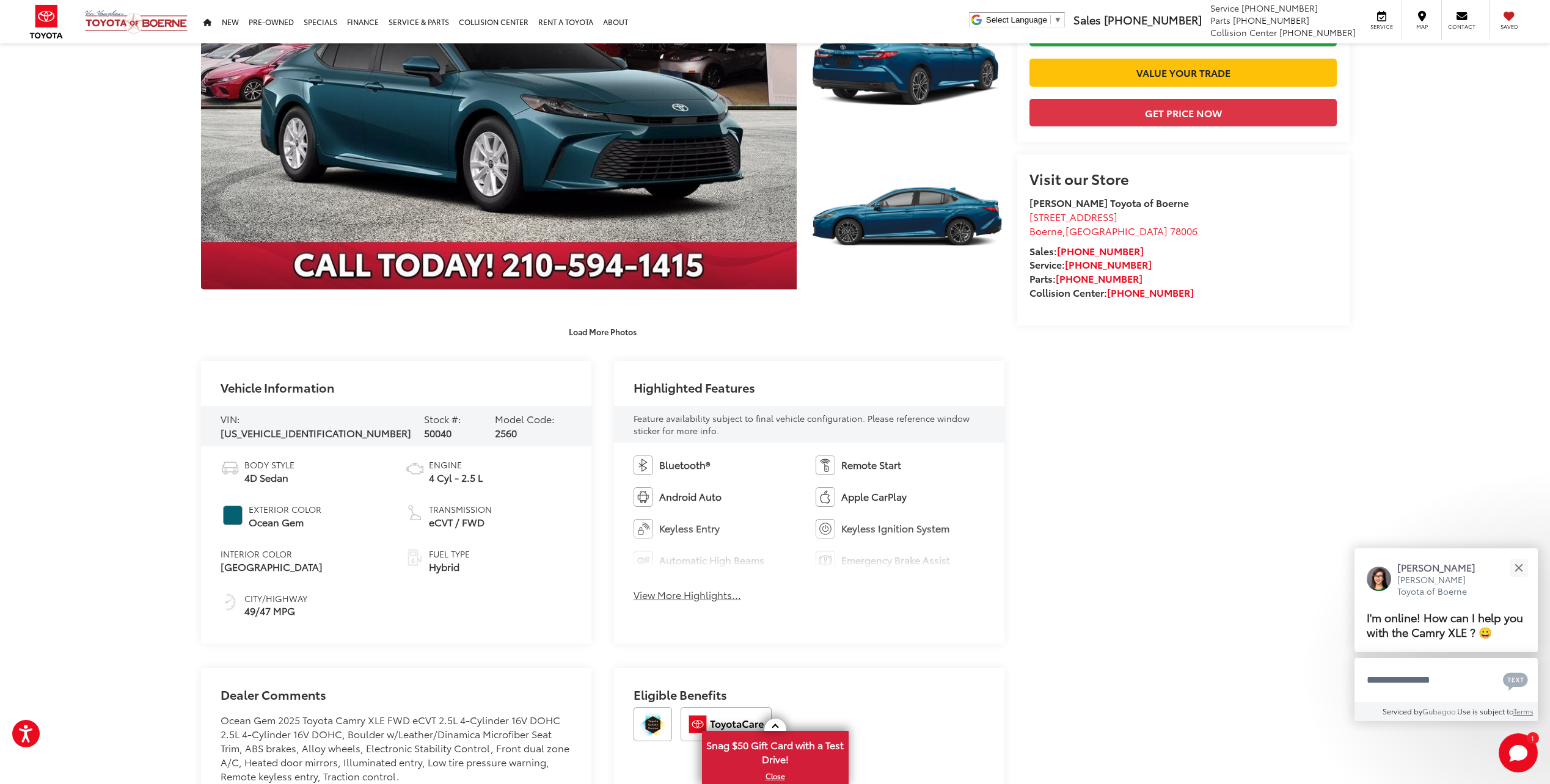
scroll to position [428, 0]
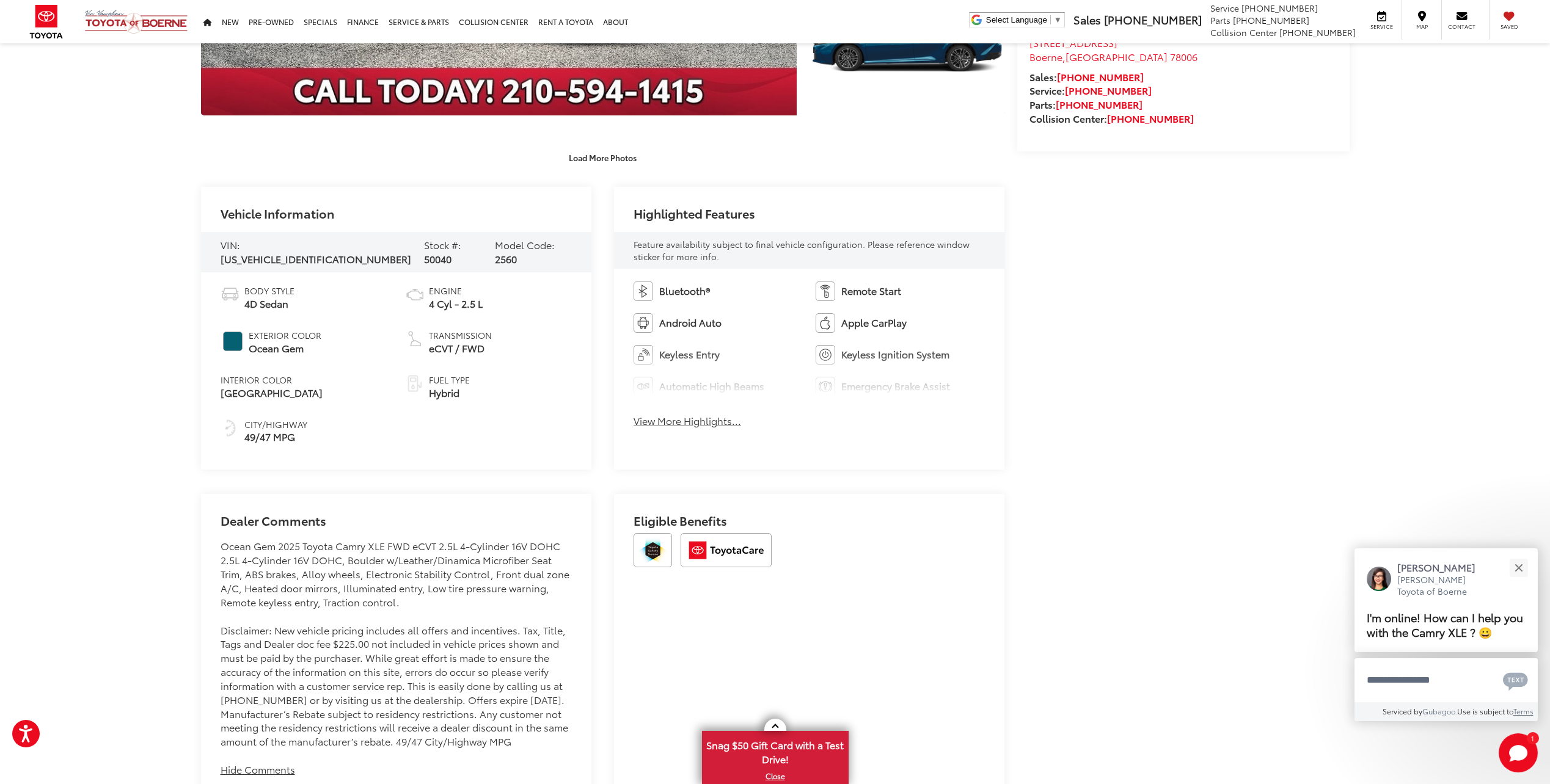
click at [701, 418] on button "View More Highlights..." at bounding box center [687, 420] width 108 height 14
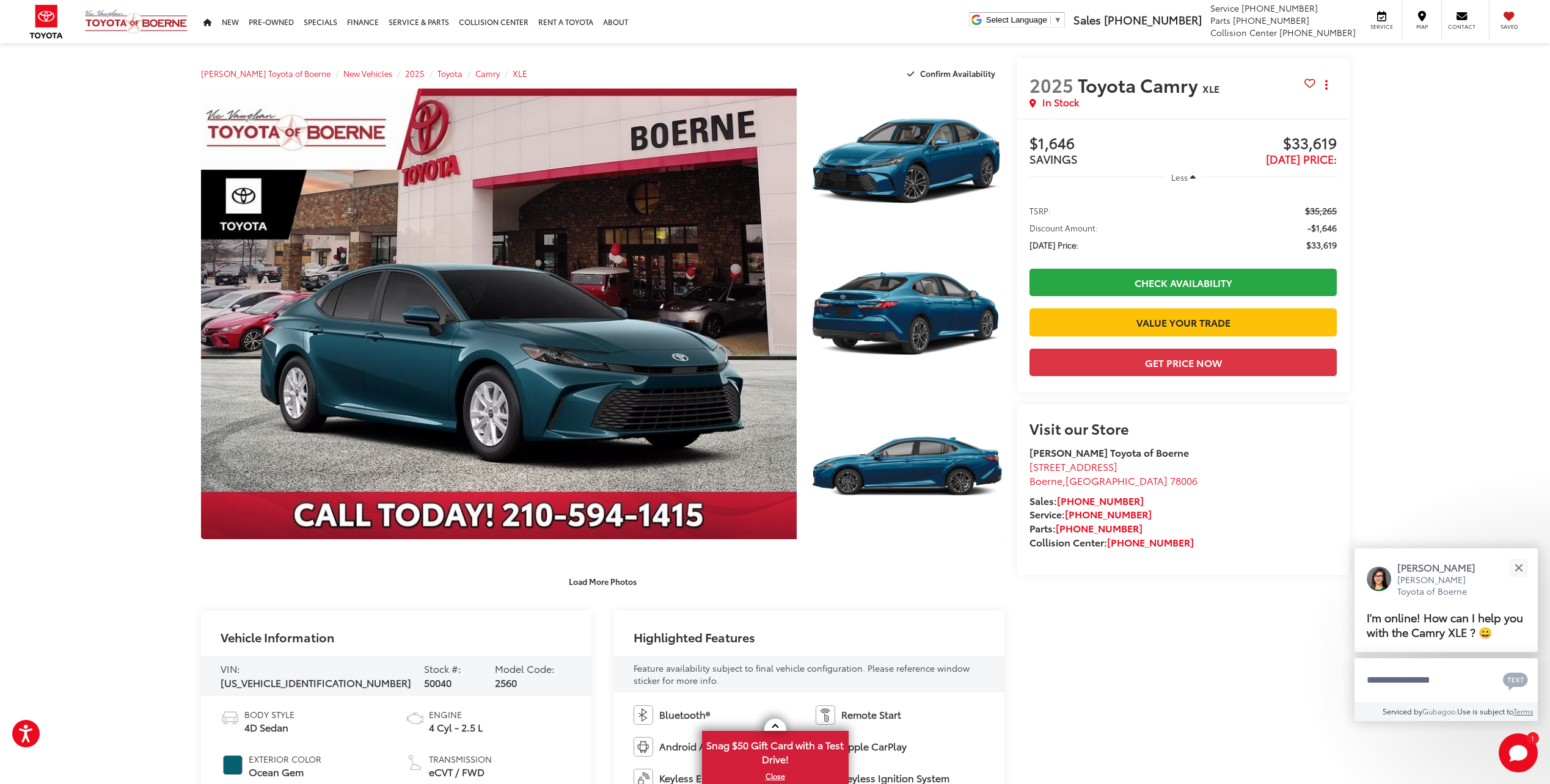
scroll to position [0, 0]
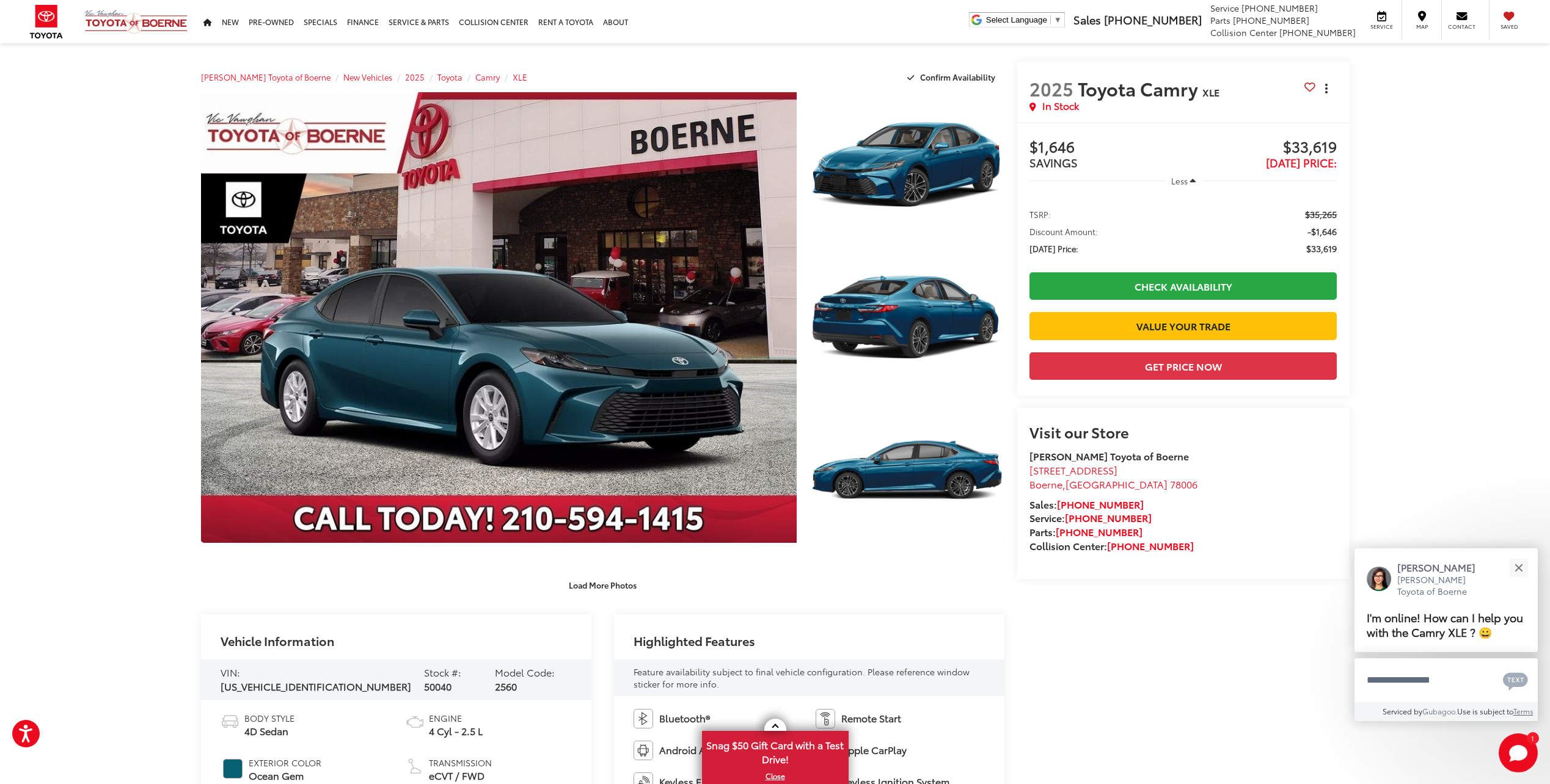
click at [1326, 89] on icon "dropdown dots" at bounding box center [1326, 88] width 3 height 3
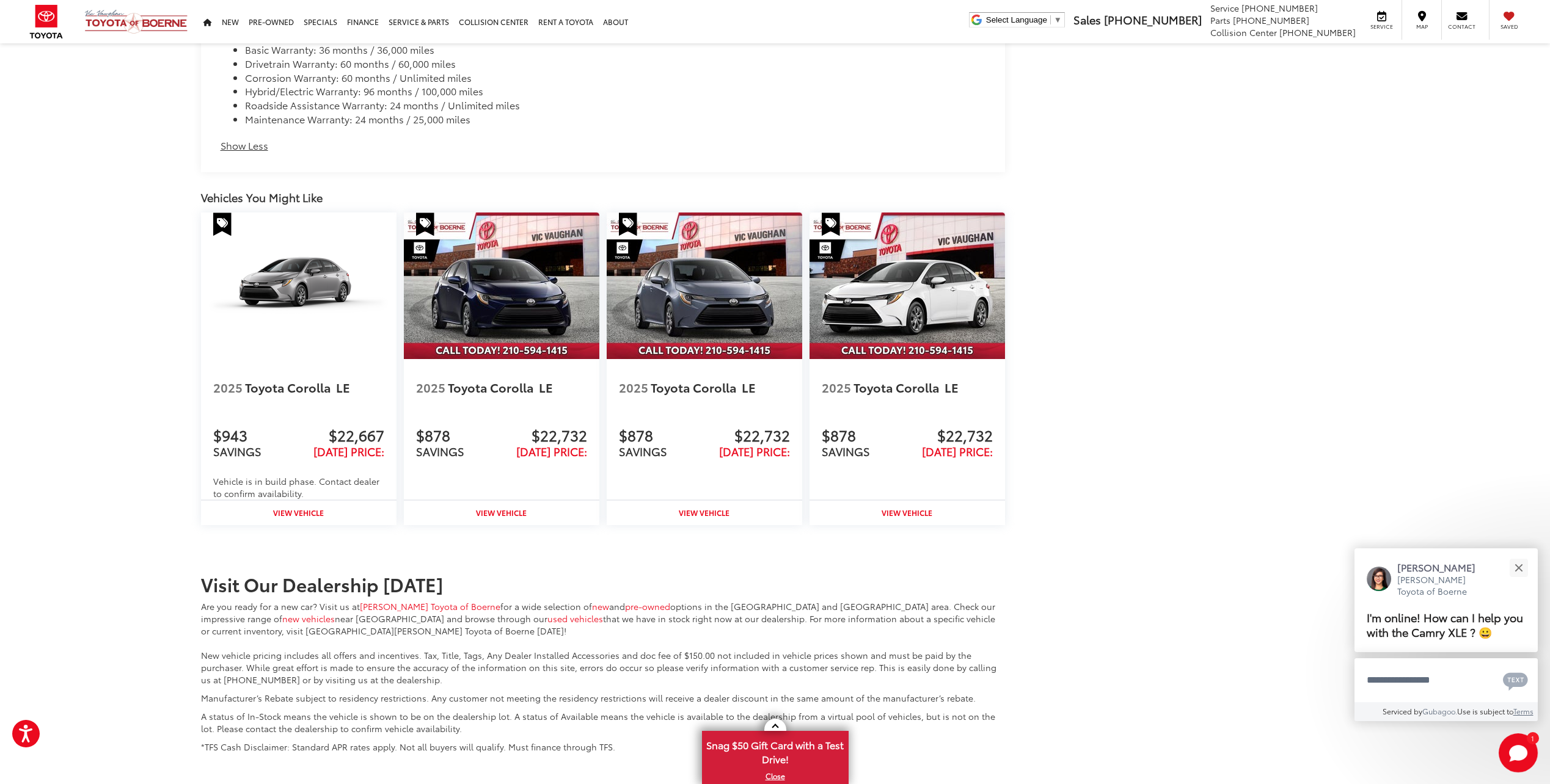
scroll to position [1666, 0]
